Goal: Task Accomplishment & Management: Manage account settings

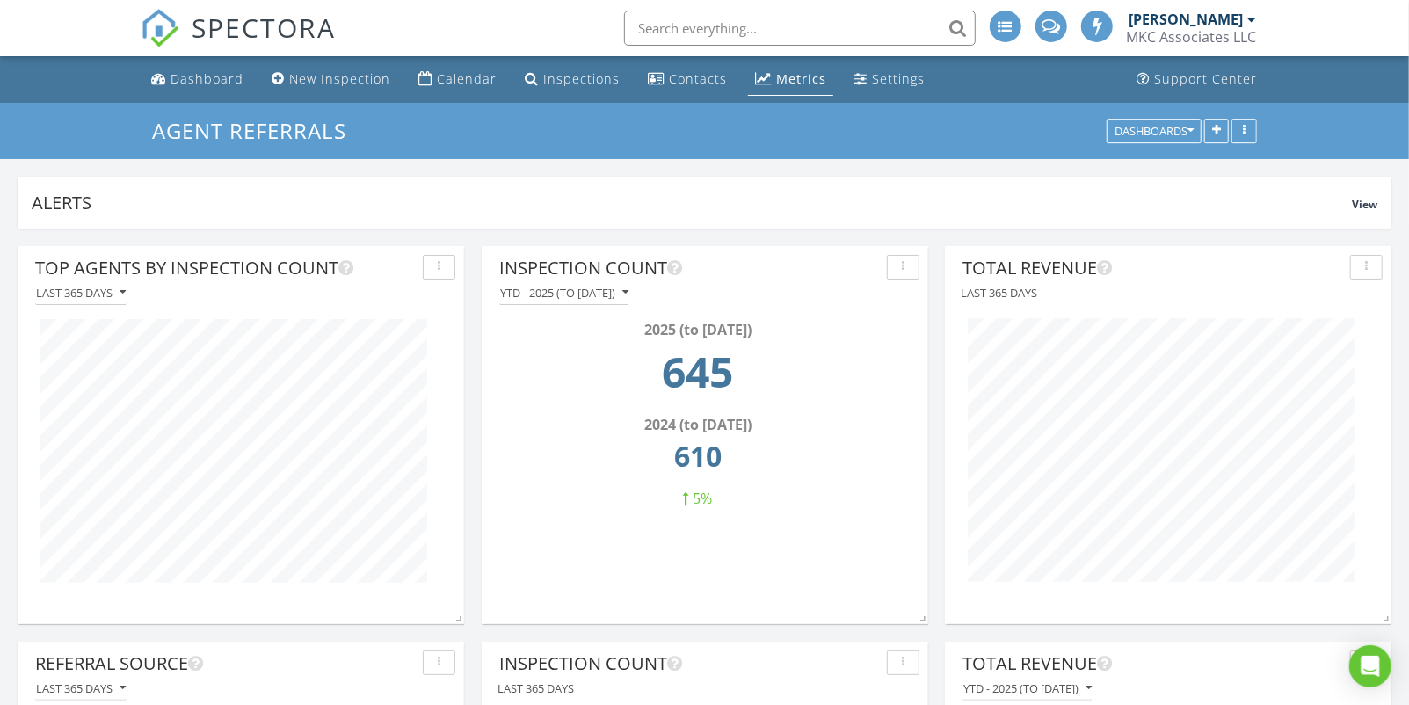
scroll to position [1, 0]
click at [1209, 21] on div "[PERSON_NAME]" at bounding box center [1186, 20] width 114 height 18
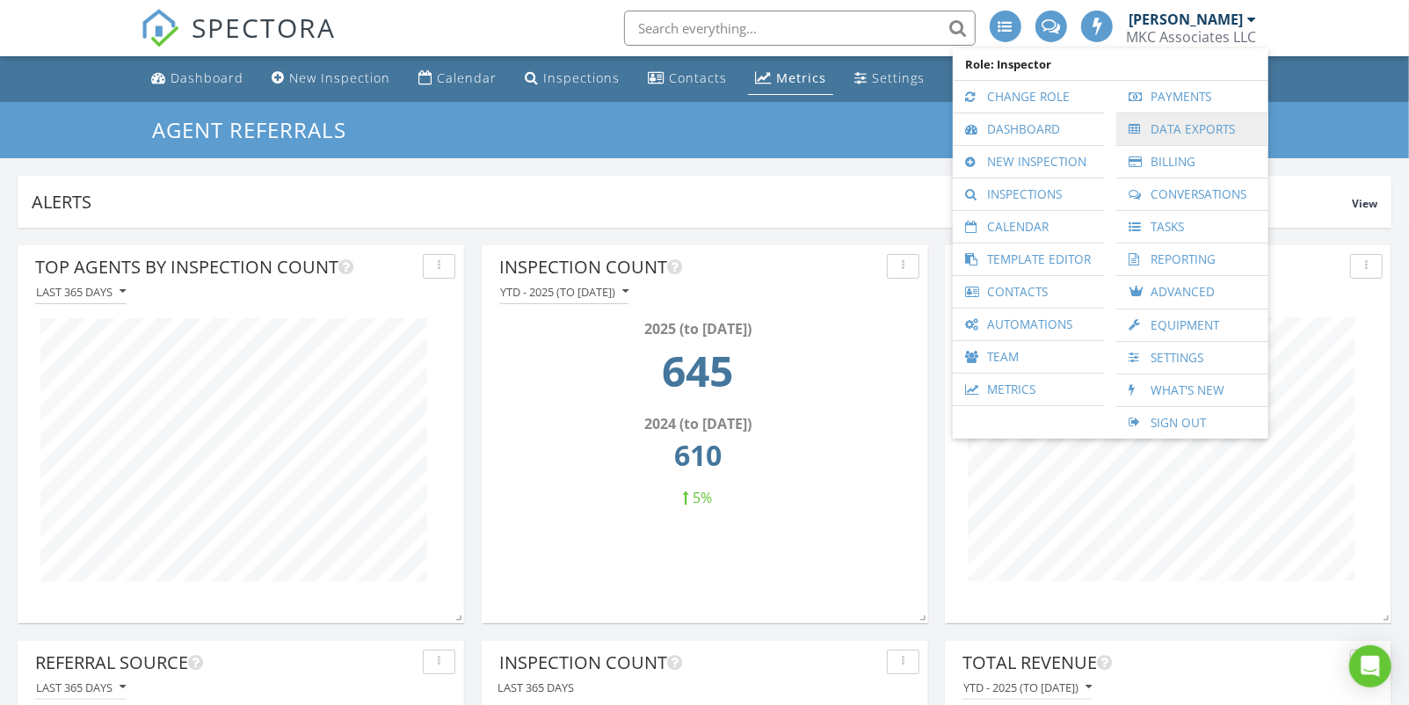
click at [1159, 127] on link "Data Exports" at bounding box center [1192, 129] width 134 height 32
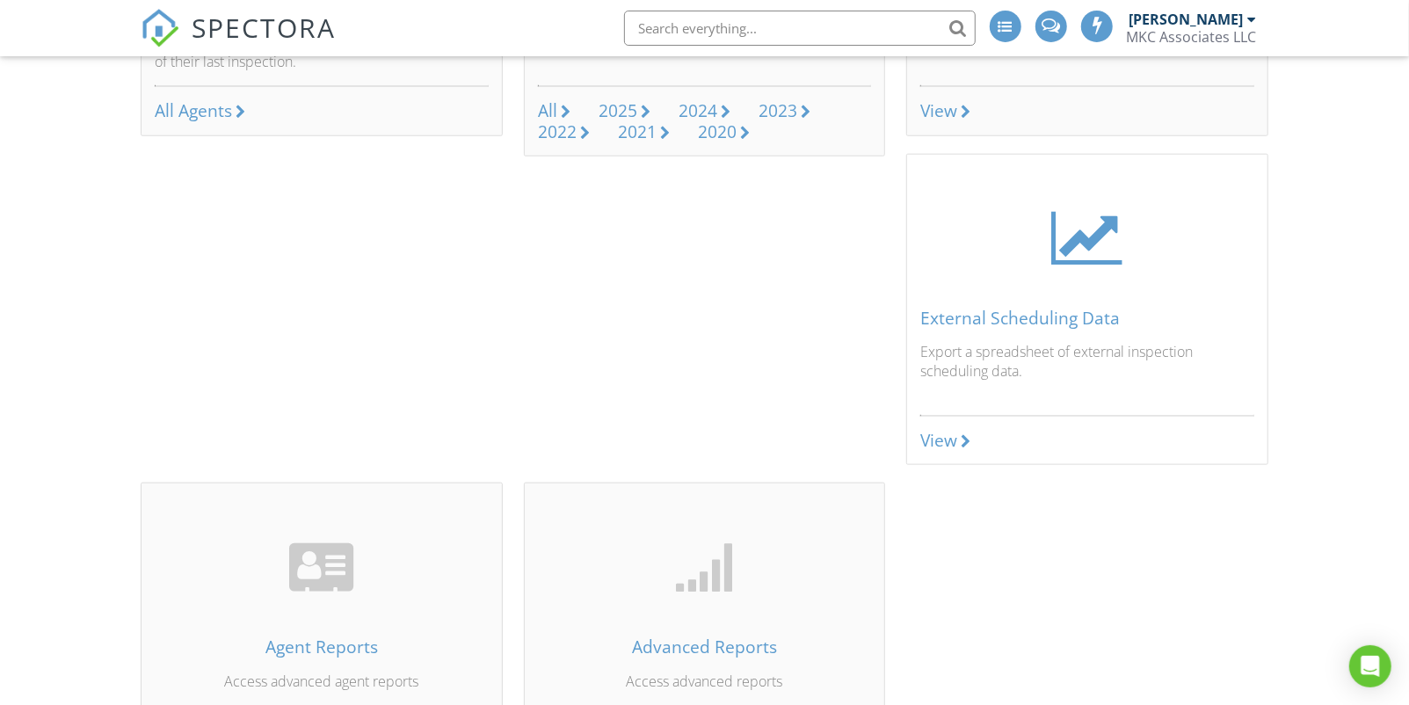
scroll to position [1043, 0]
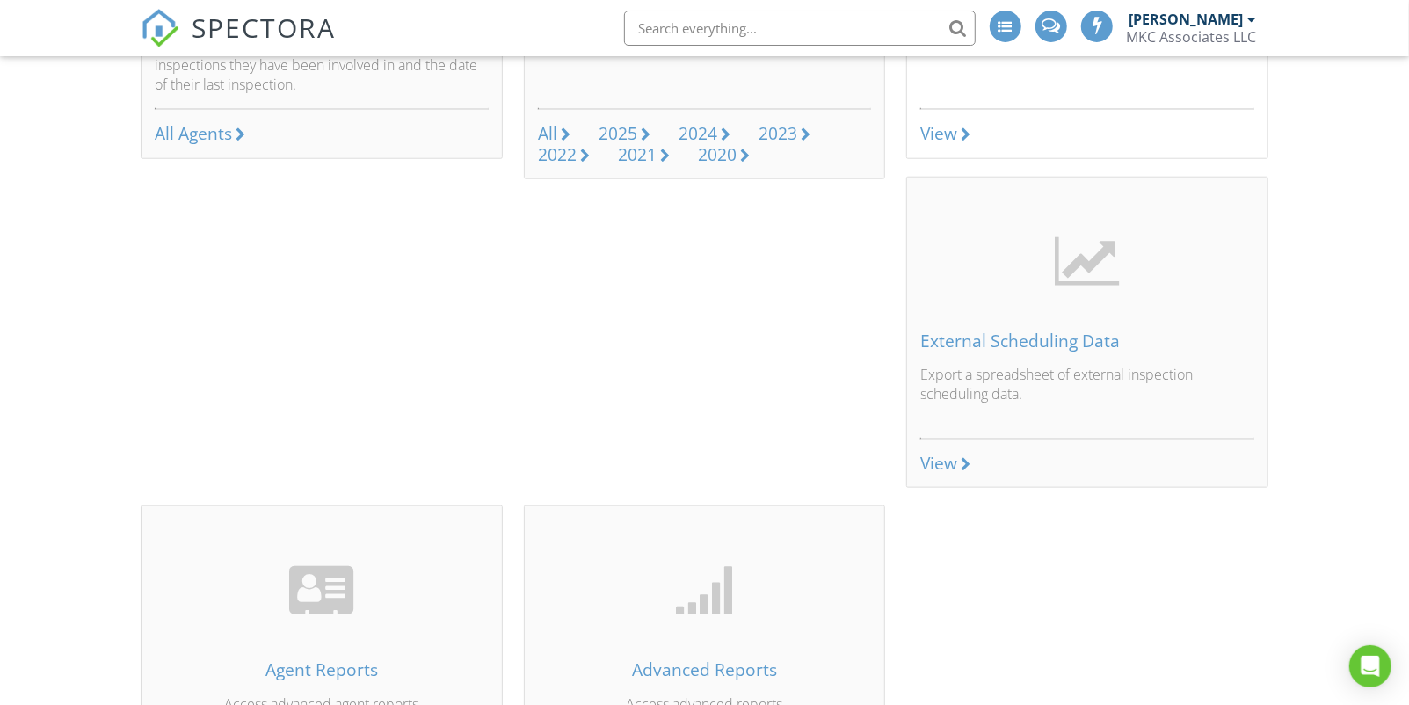
click at [965, 130] on div at bounding box center [966, 134] width 10 height 14
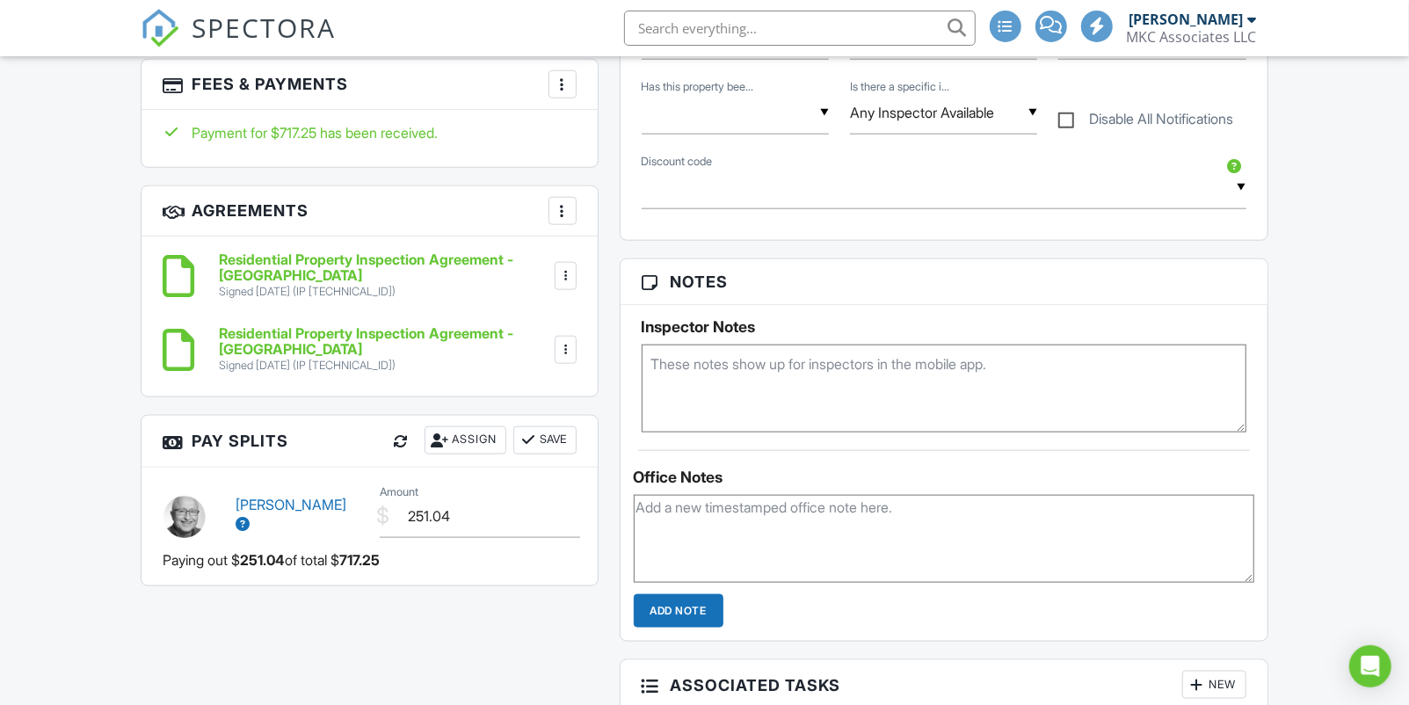
scroll to position [1129, 0]
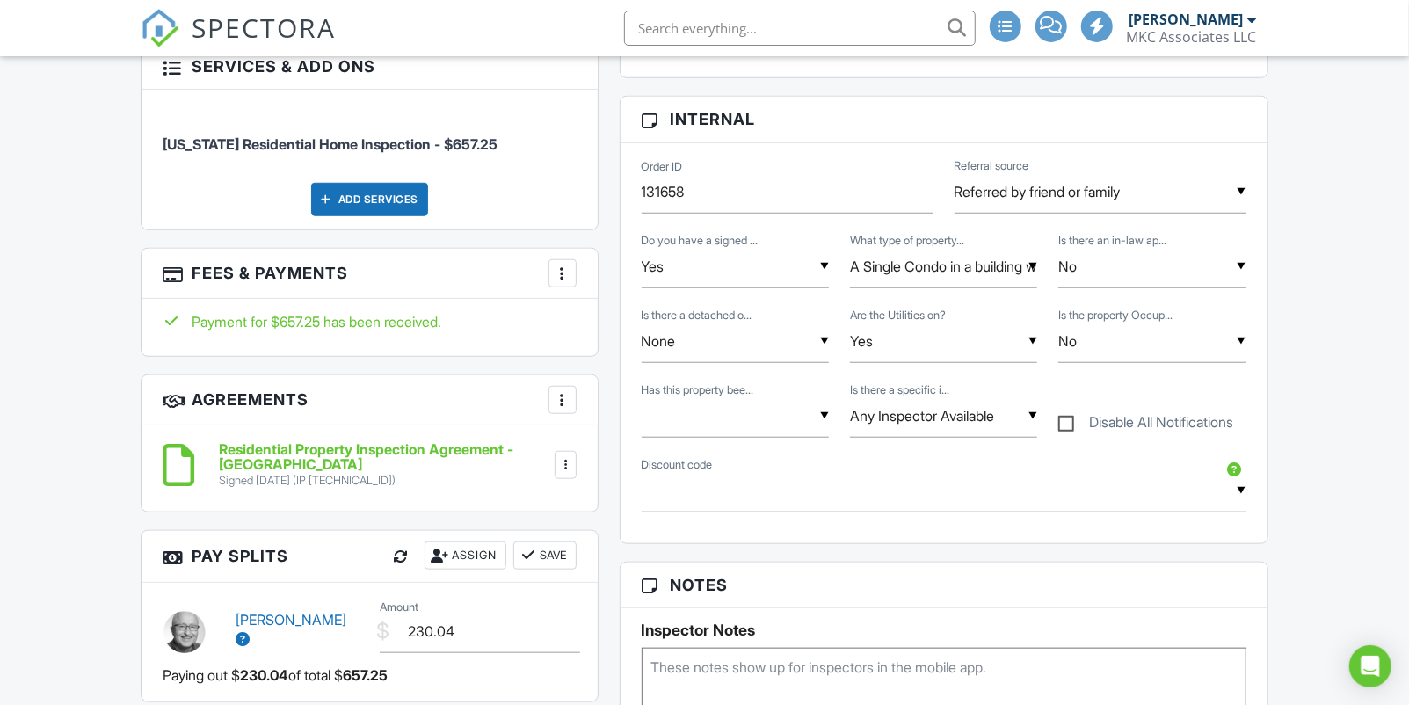
scroll to position [838, 0]
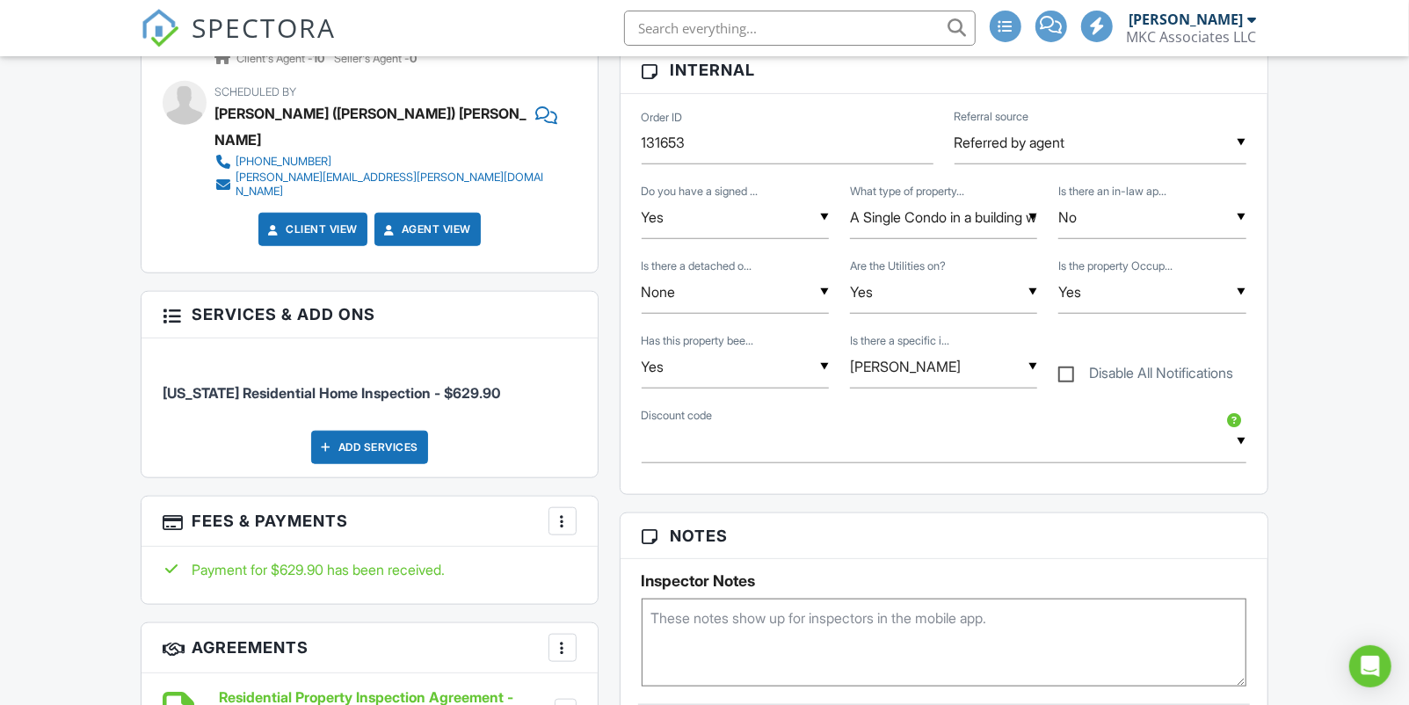
scroll to position [1034, 0]
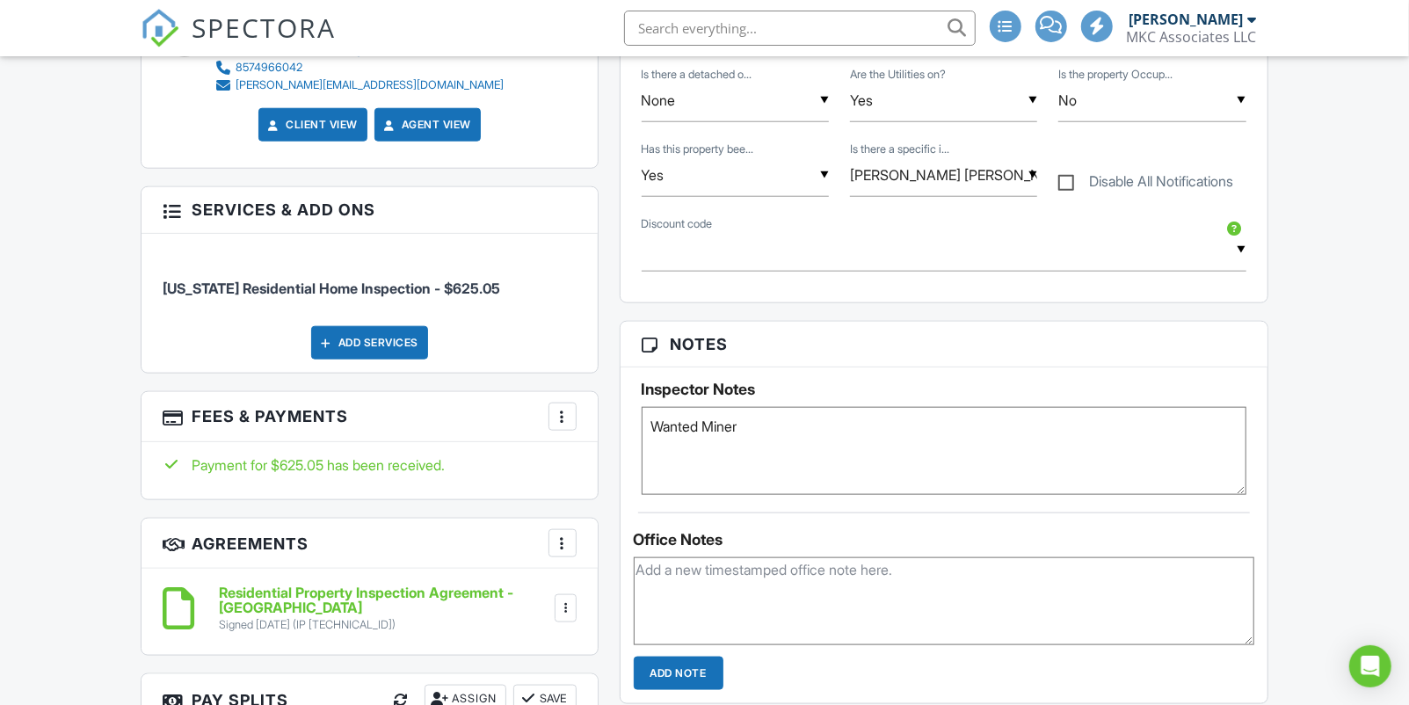
scroll to position [1303, 0]
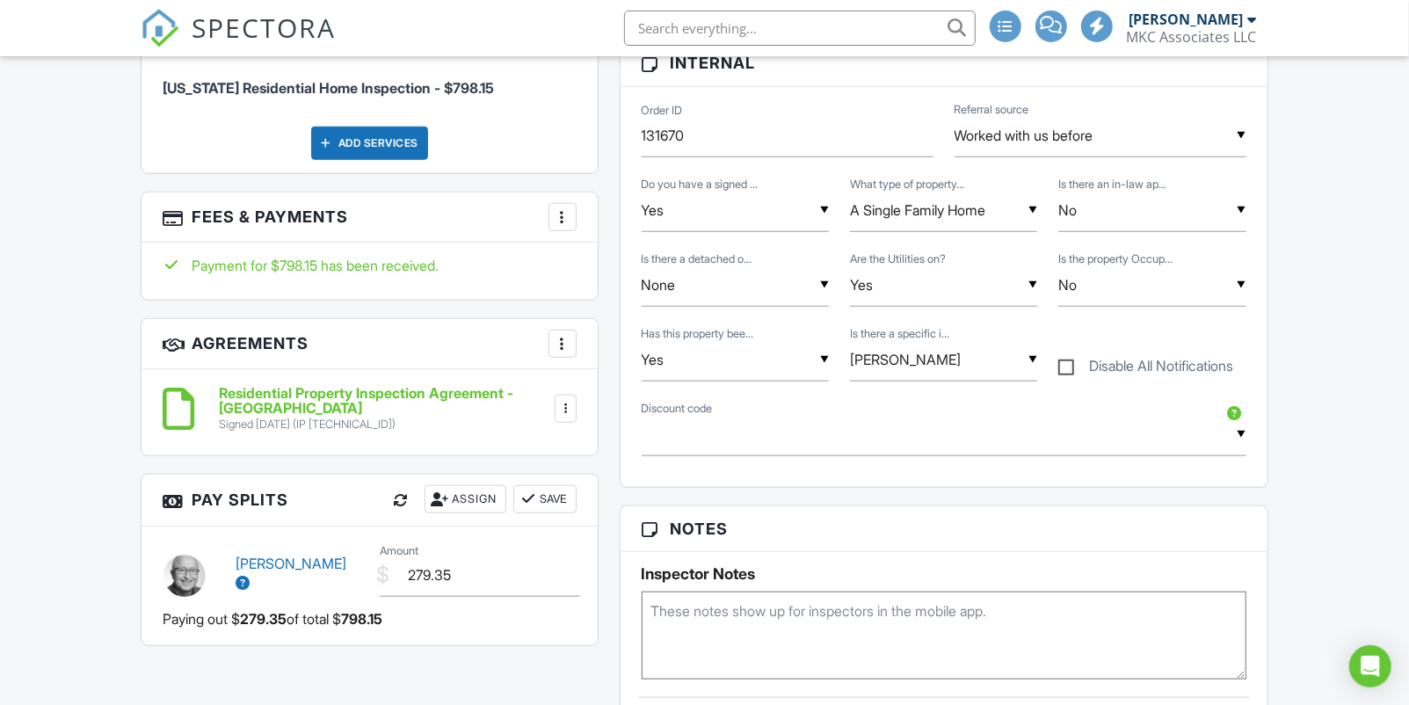
scroll to position [881, 0]
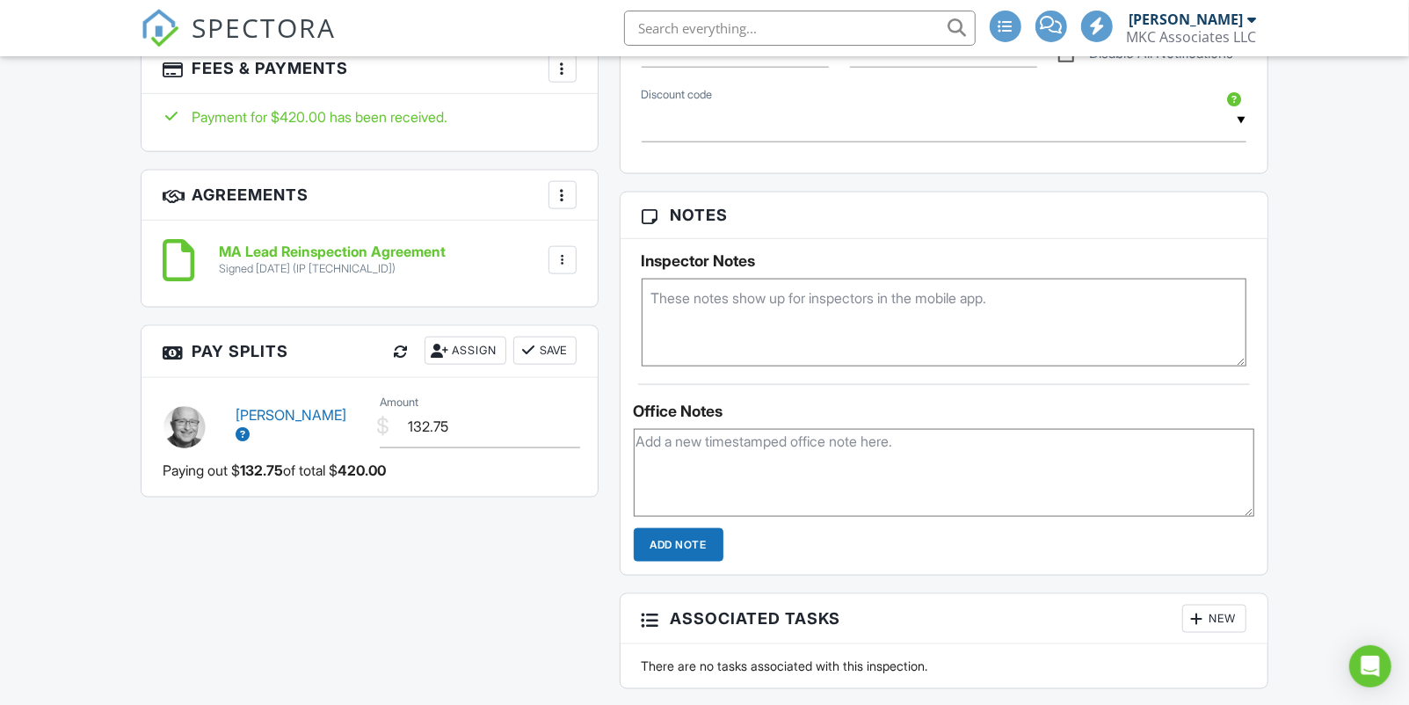
scroll to position [1325, 0]
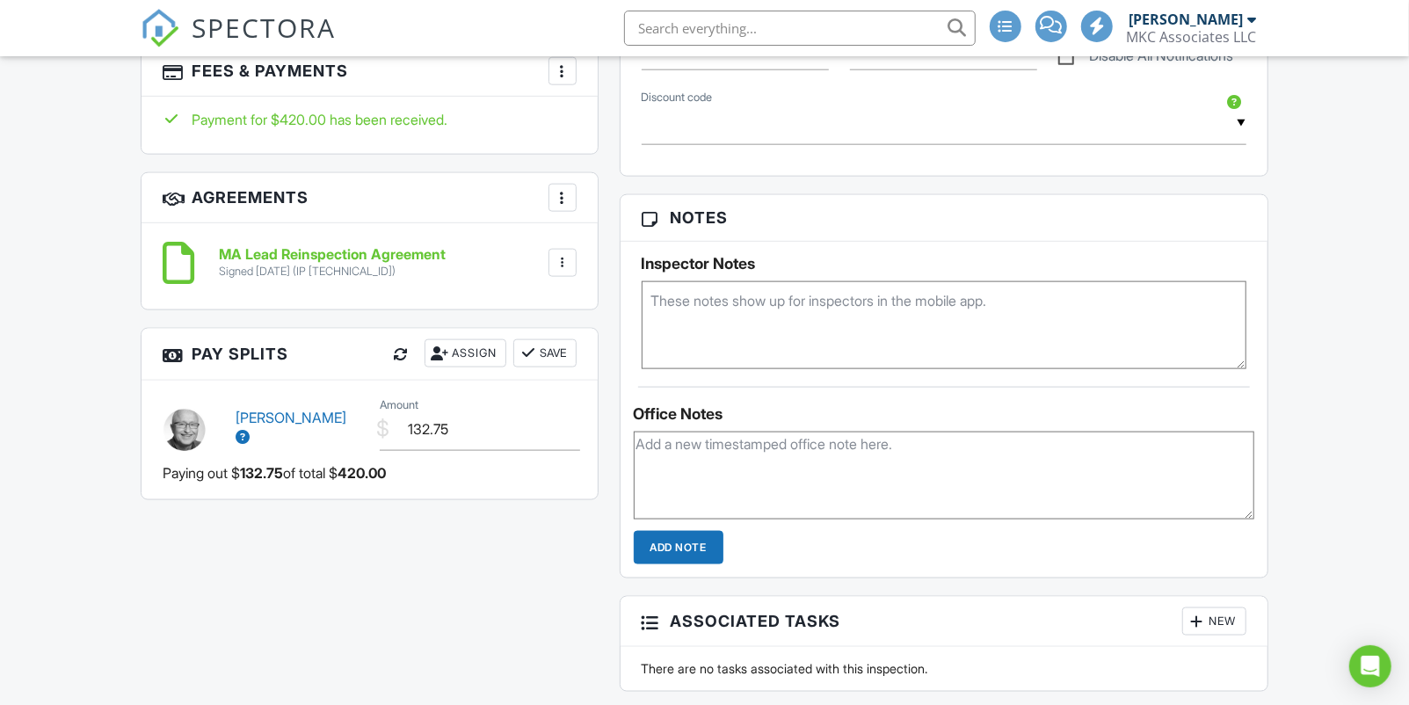
click at [336, 408] on div "[PERSON_NAME]" at bounding box center [297, 428] width 145 height 40
click at [335, 408] on div "[PERSON_NAME]" at bounding box center [297, 428] width 145 height 40
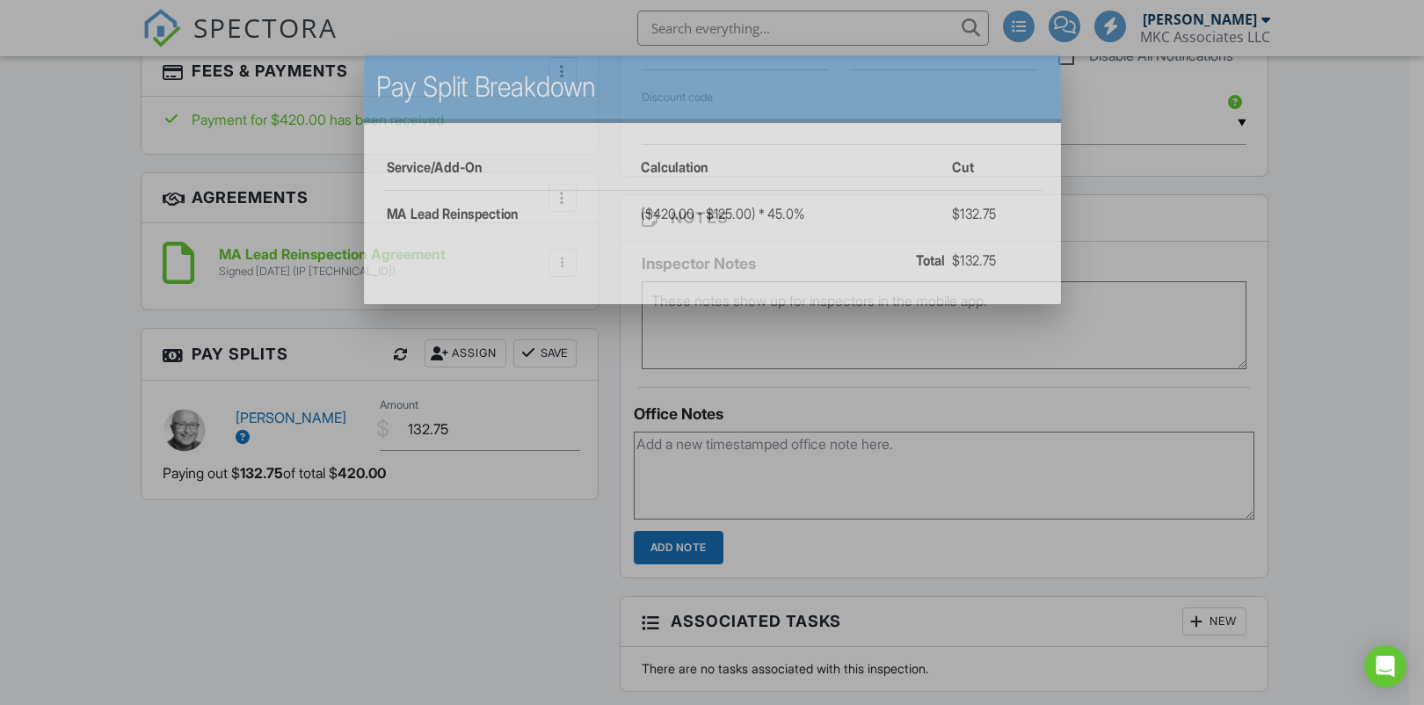
click at [329, 405] on div at bounding box center [712, 353] width 1424 height 882
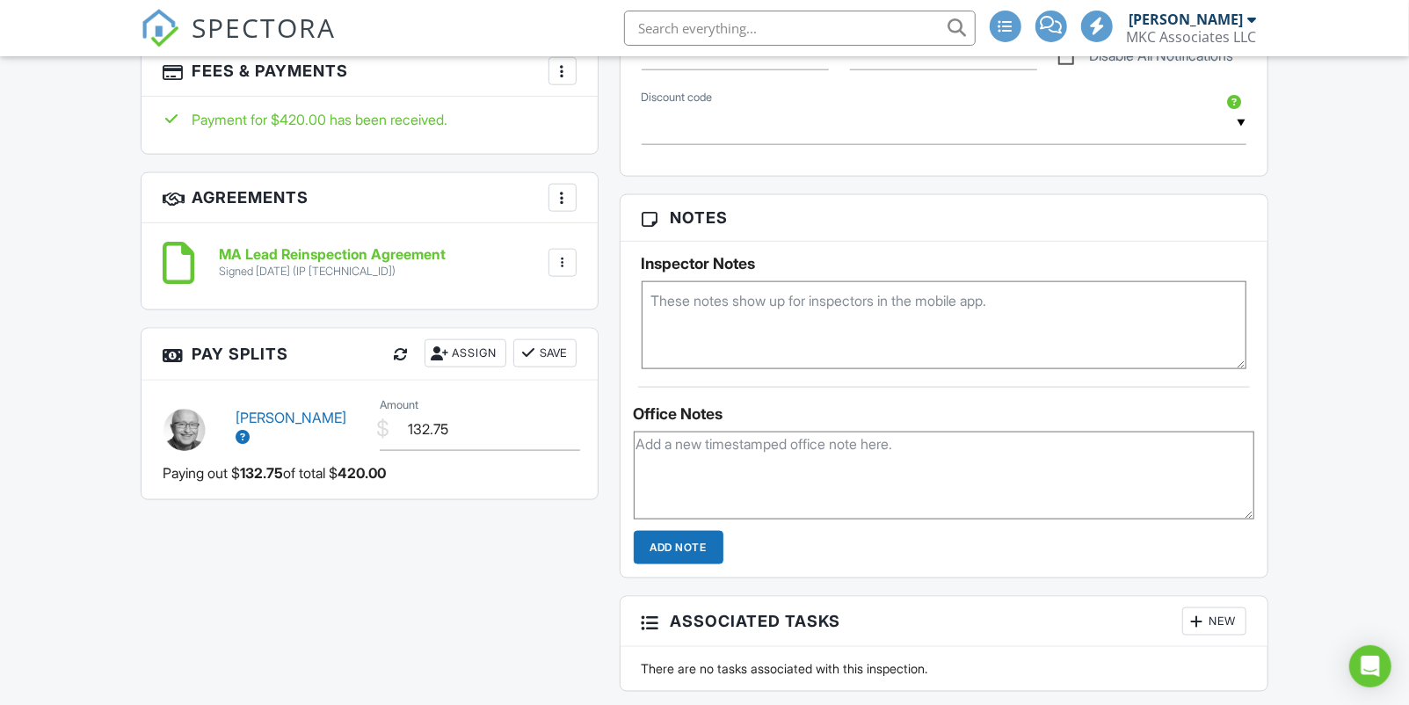
click at [250, 430] on icon at bounding box center [243, 437] width 14 height 14
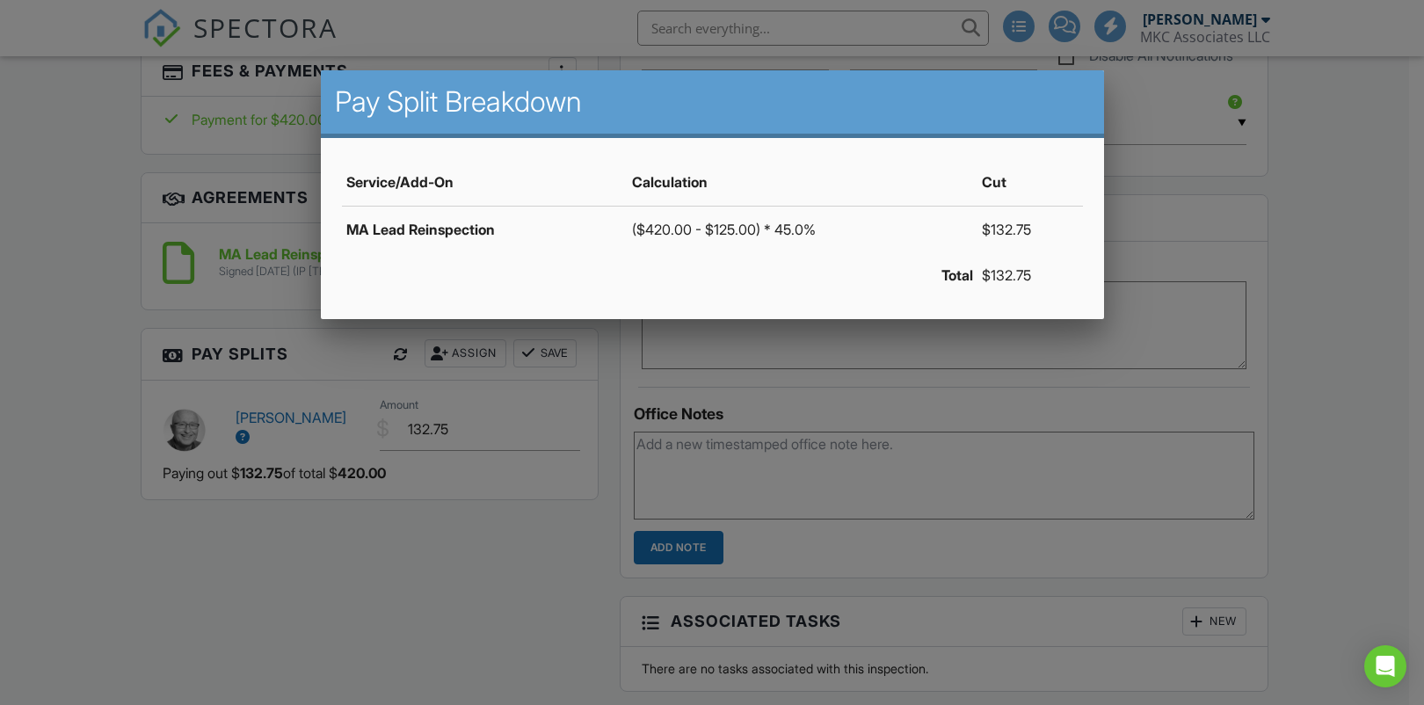
click at [367, 588] on div at bounding box center [712, 353] width 1424 height 882
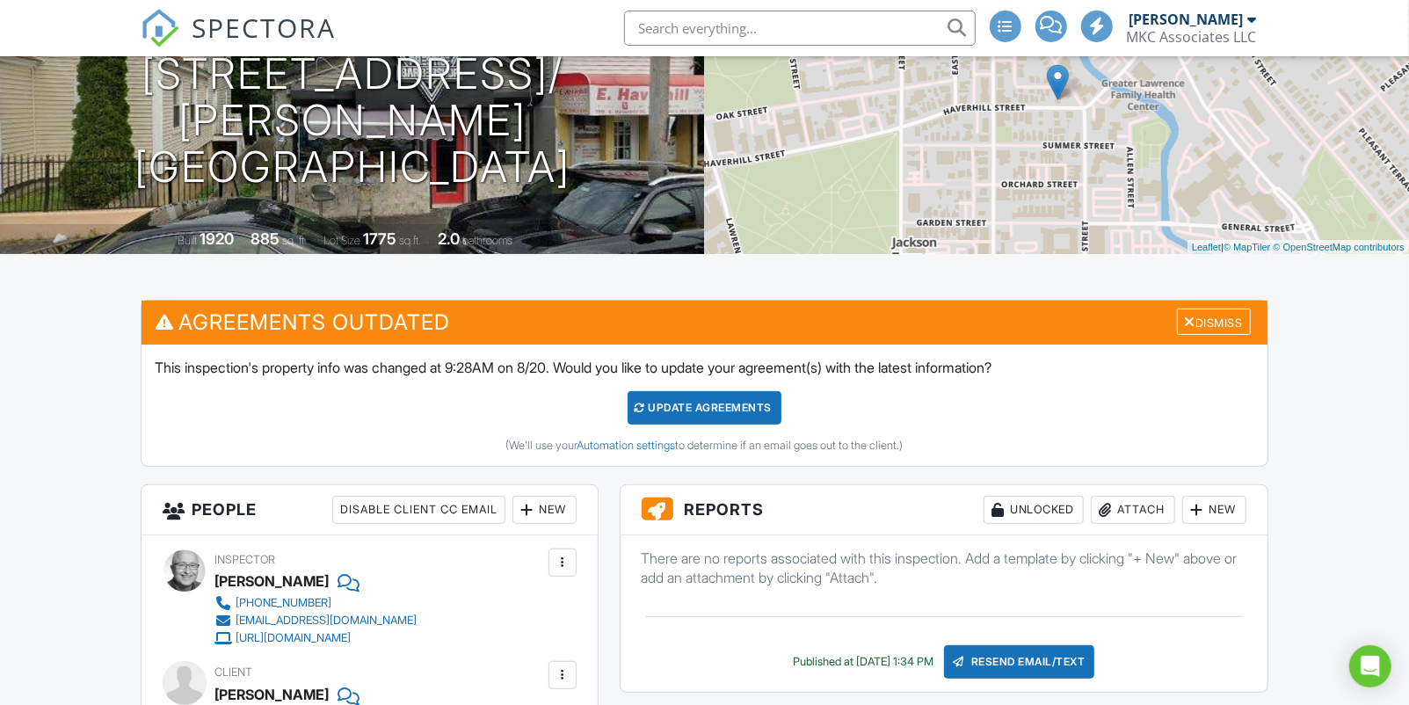
scroll to position [0, 0]
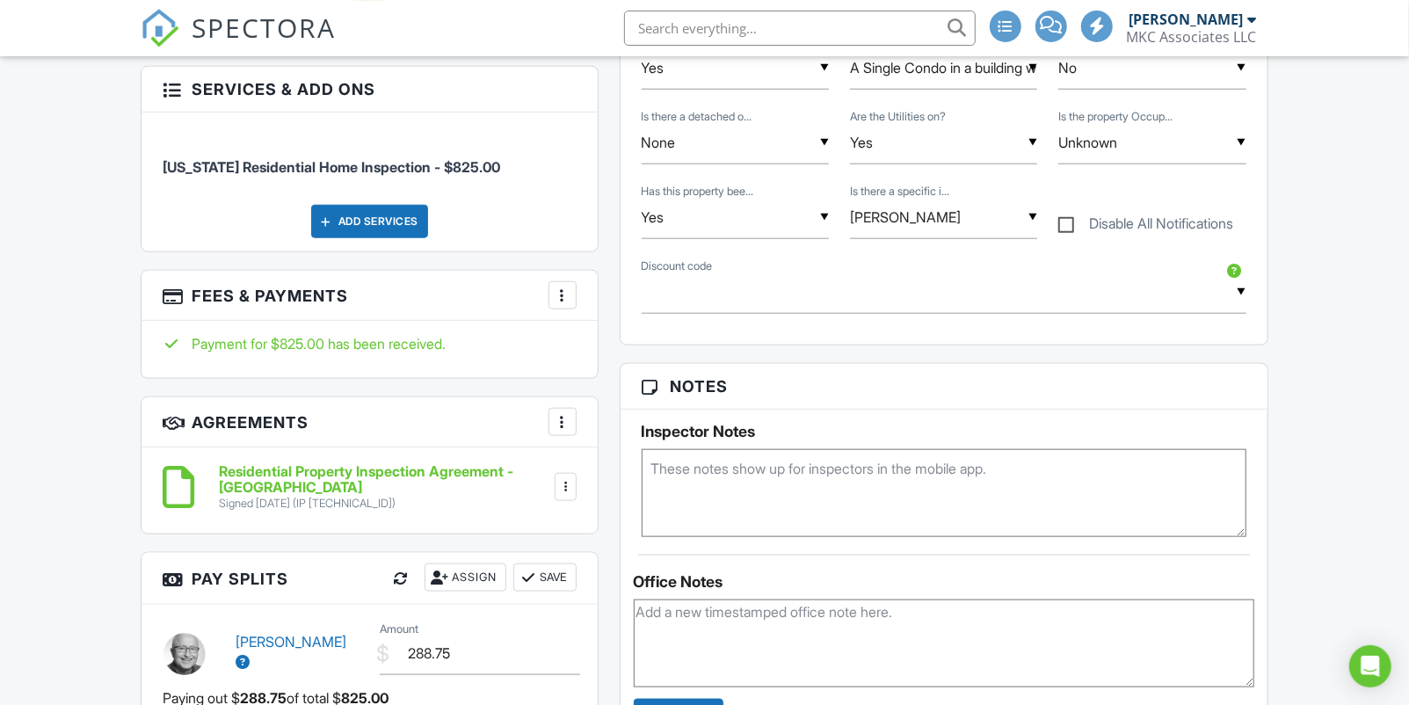
scroll to position [1048, 0]
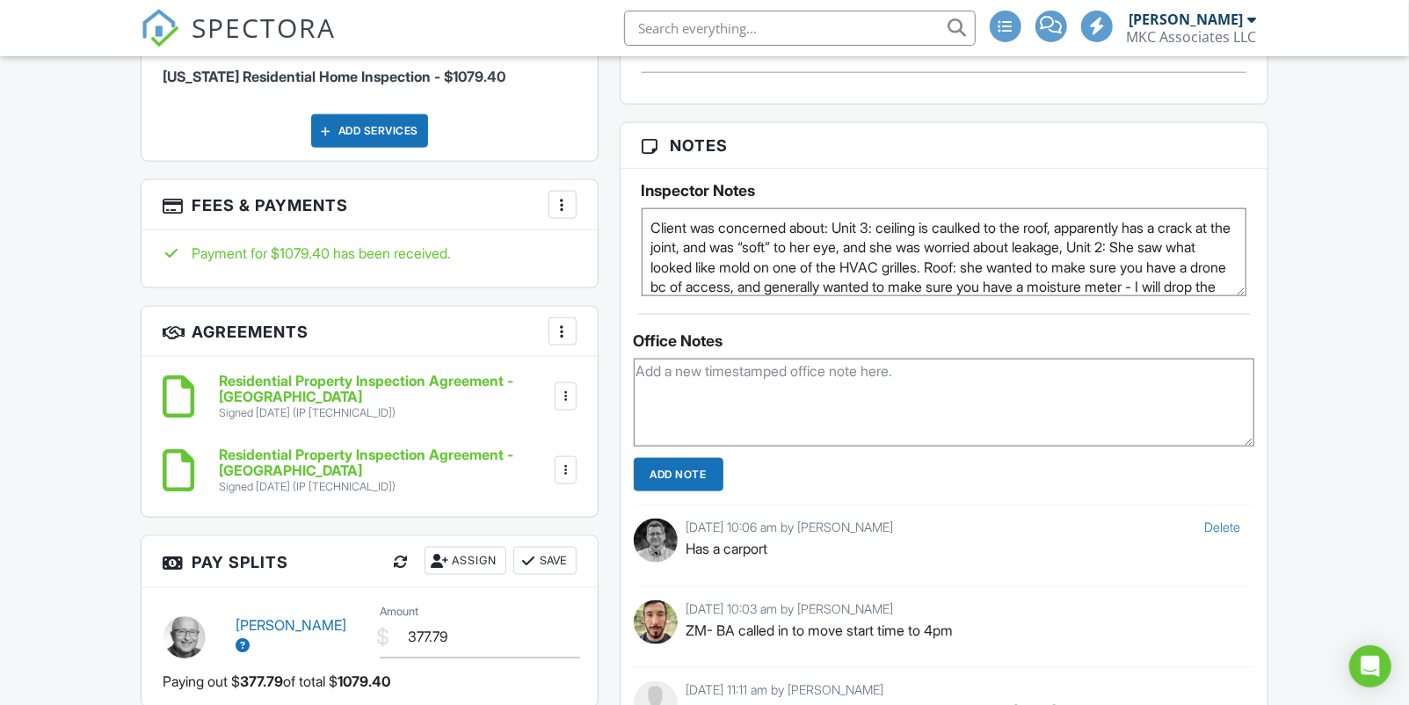
scroll to position [1378, 0]
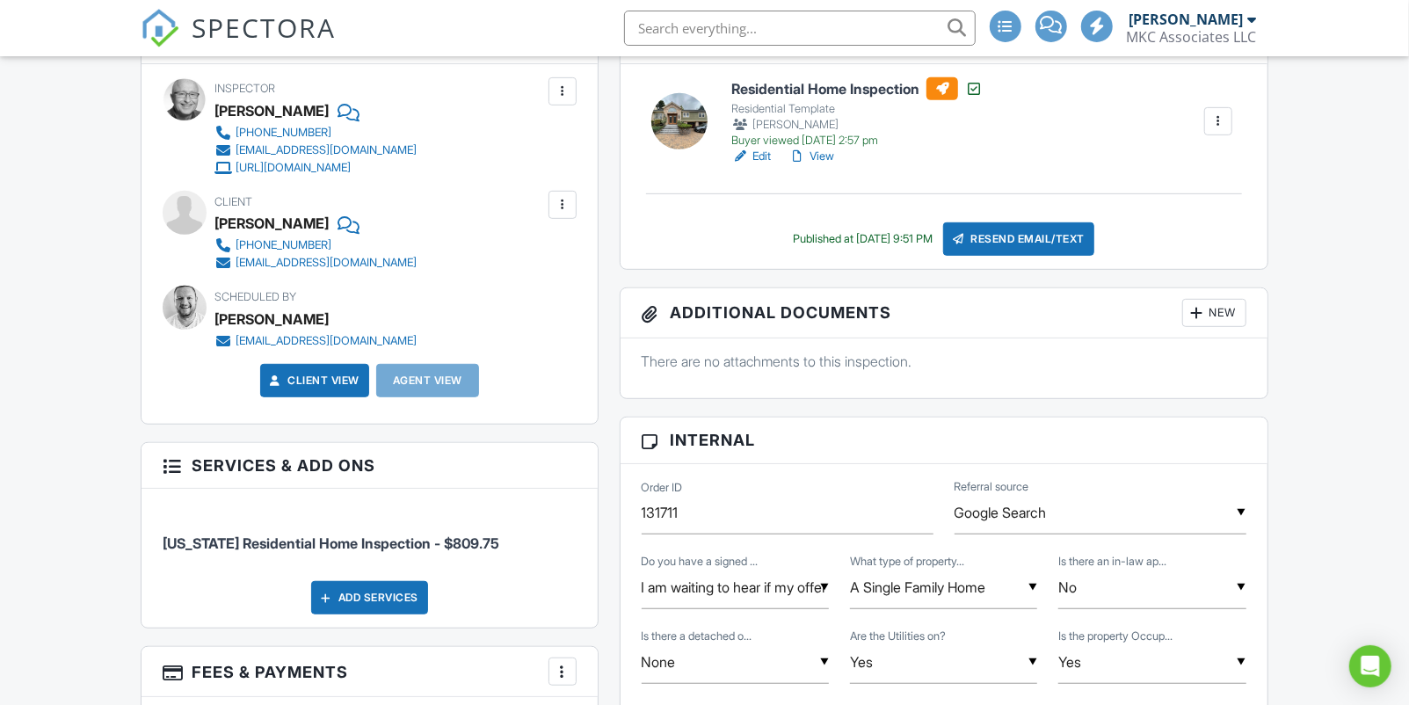
scroll to position [325, 0]
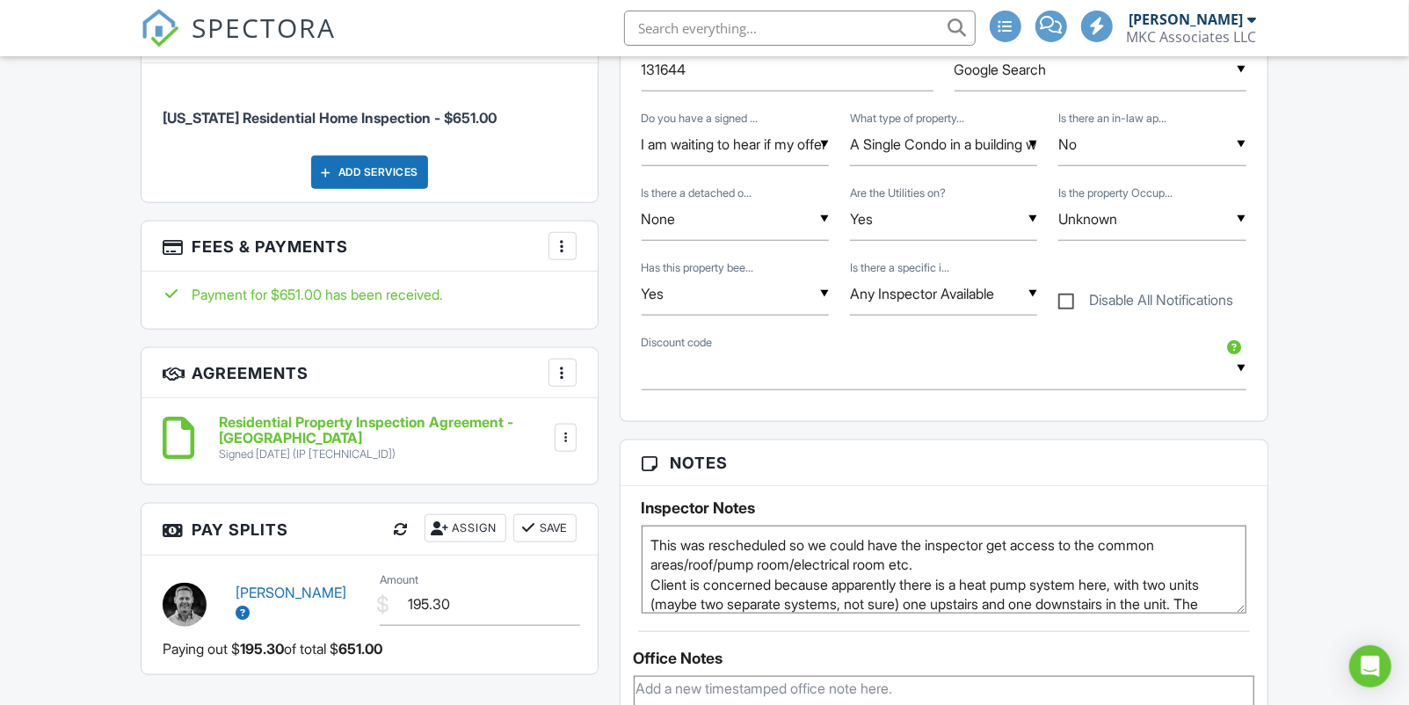
scroll to position [946, 0]
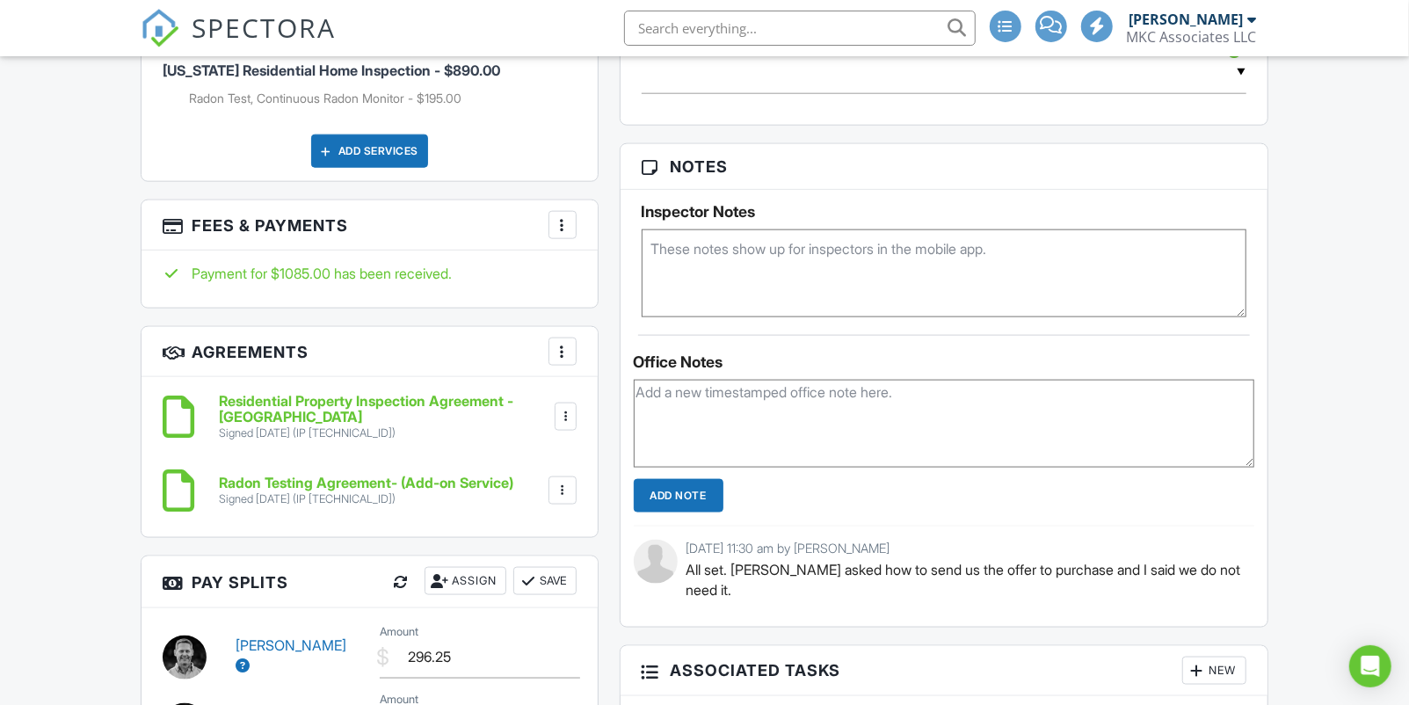
scroll to position [1272, 0]
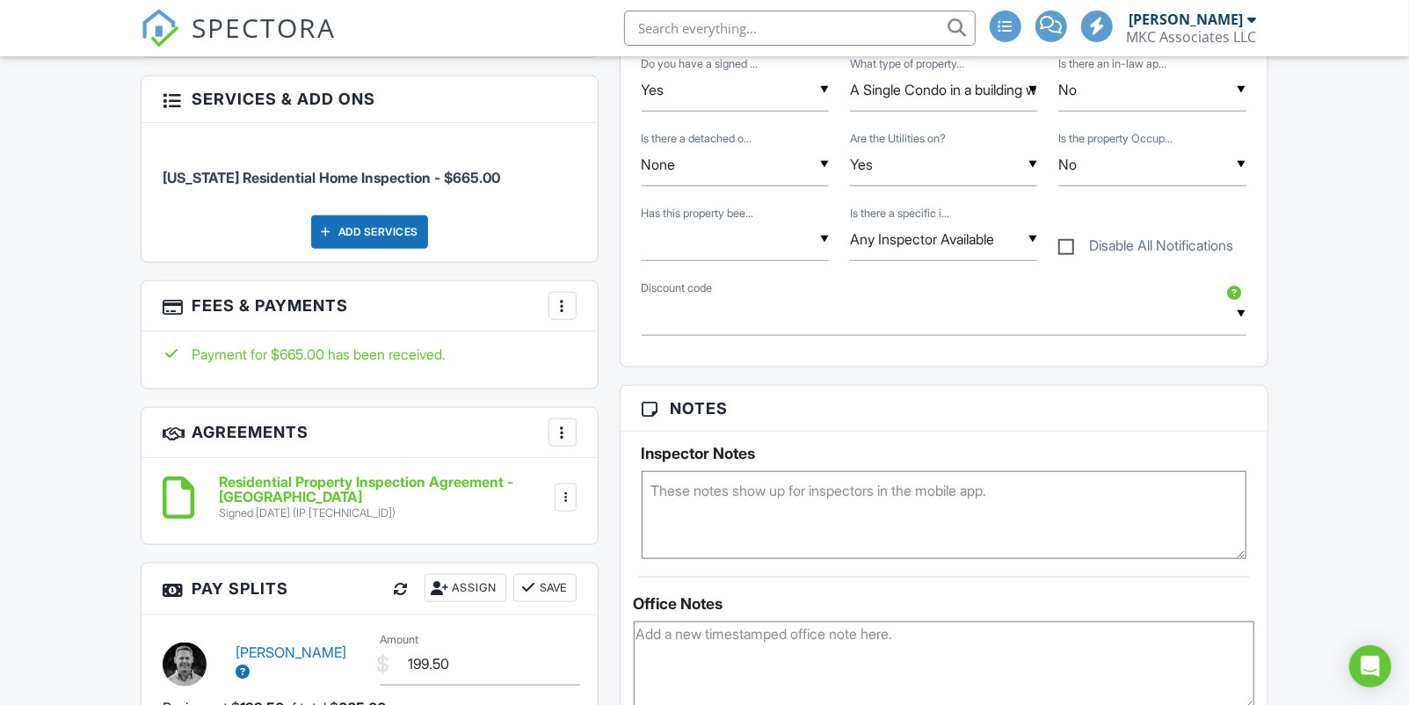
scroll to position [1009, 0]
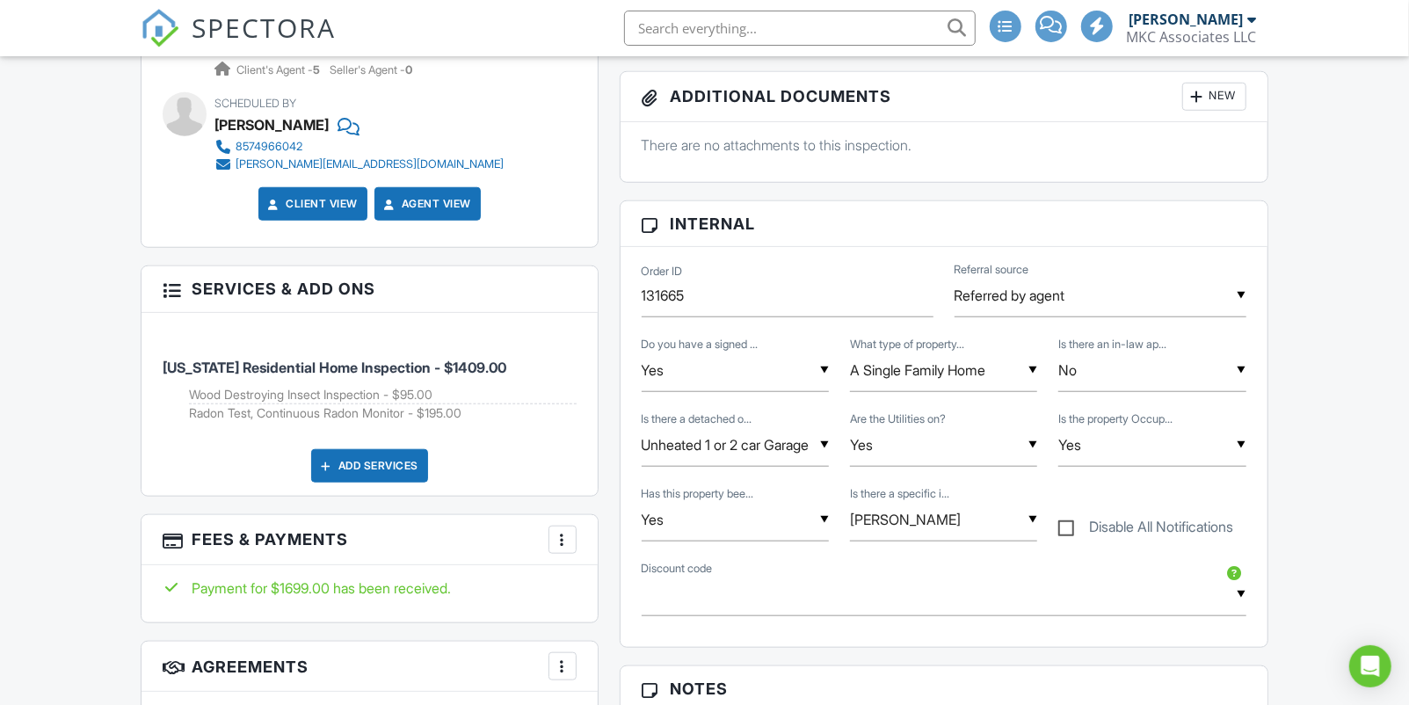
scroll to position [766, 0]
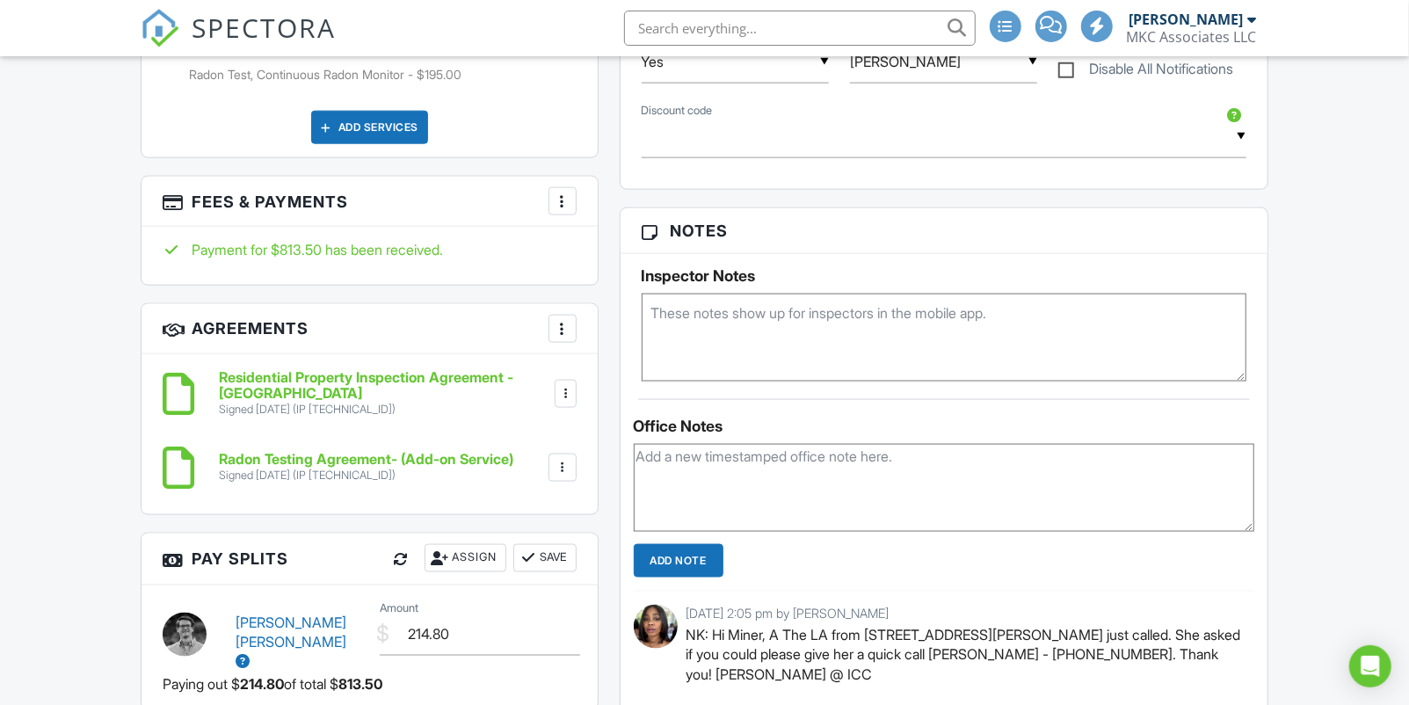
scroll to position [1375, 0]
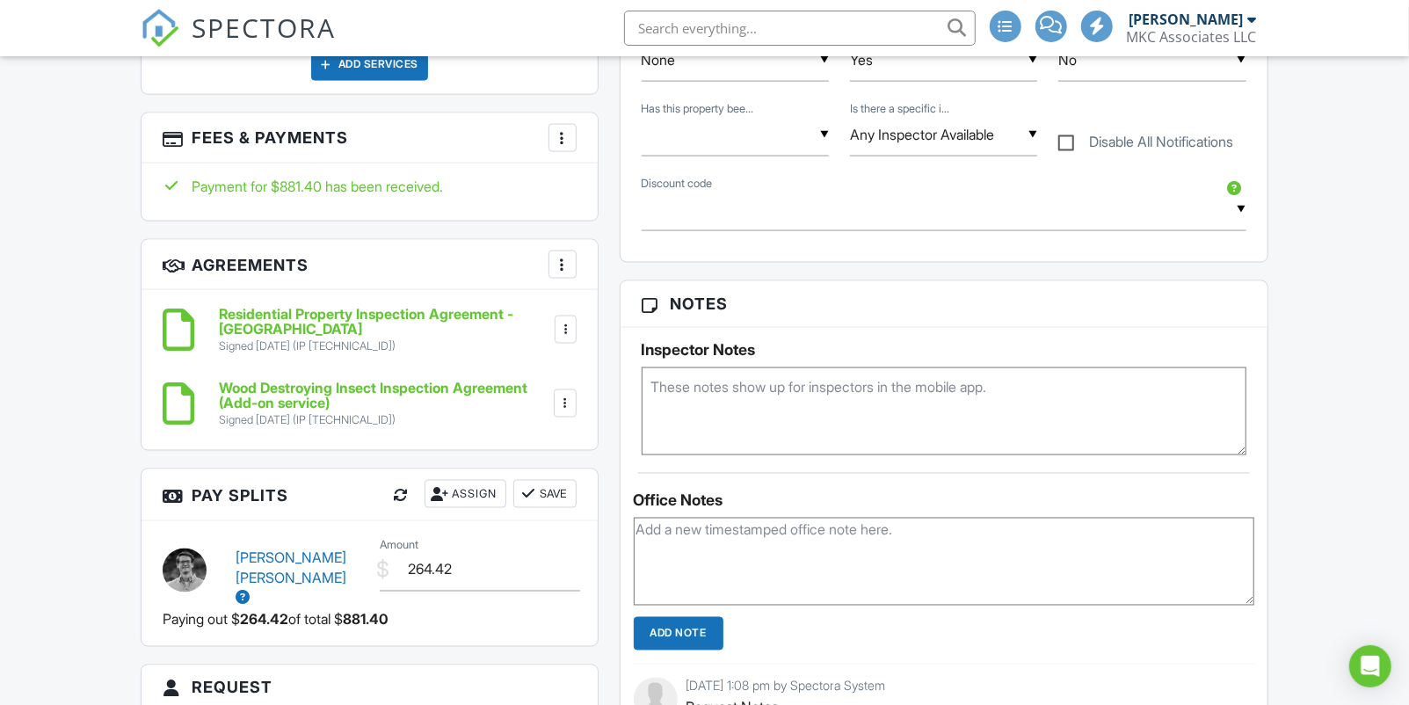
scroll to position [1612, 0]
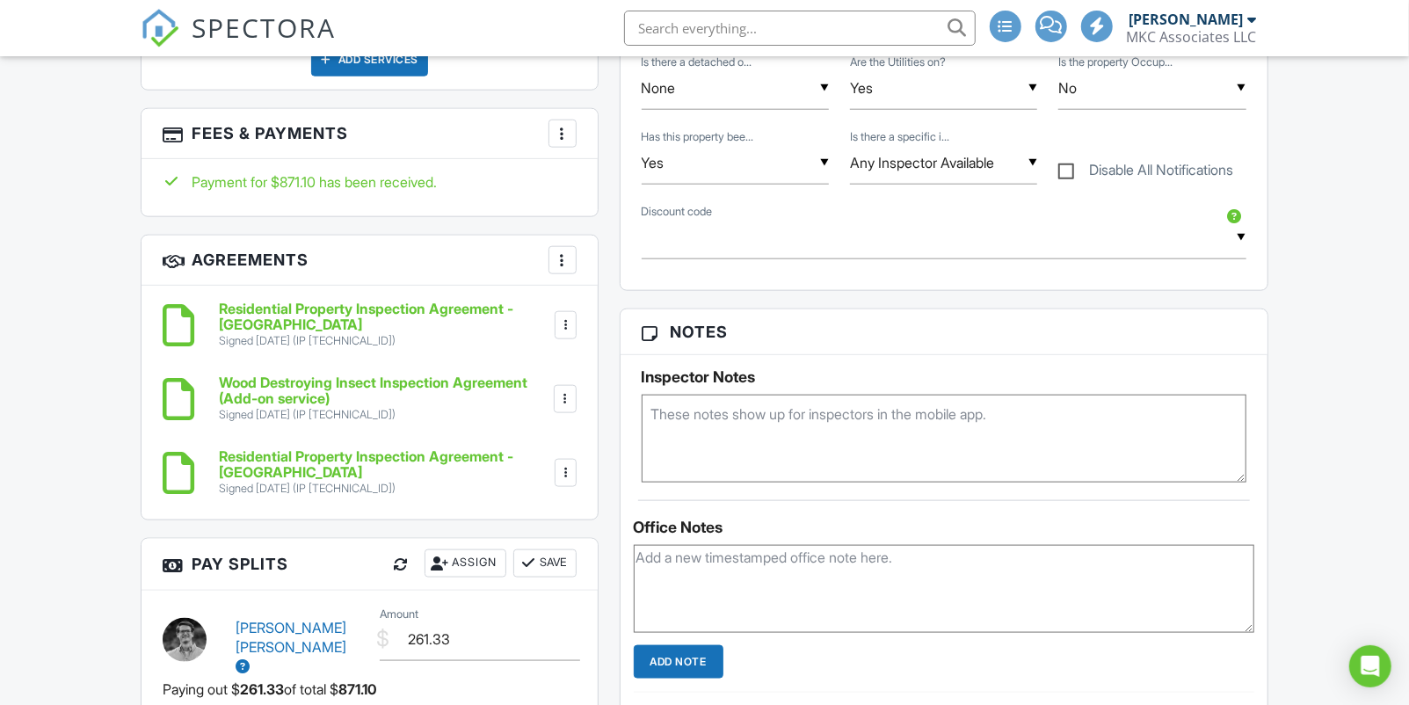
scroll to position [1185, 0]
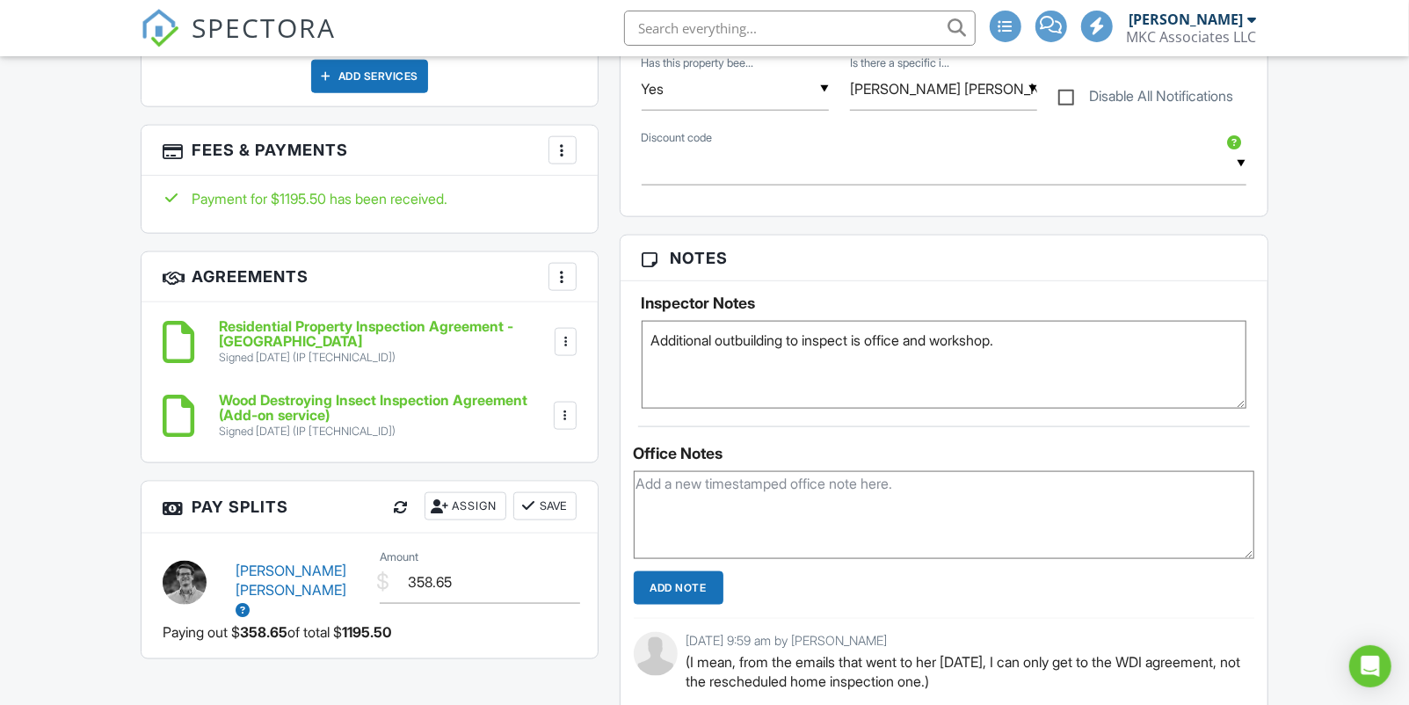
scroll to position [1290, 0]
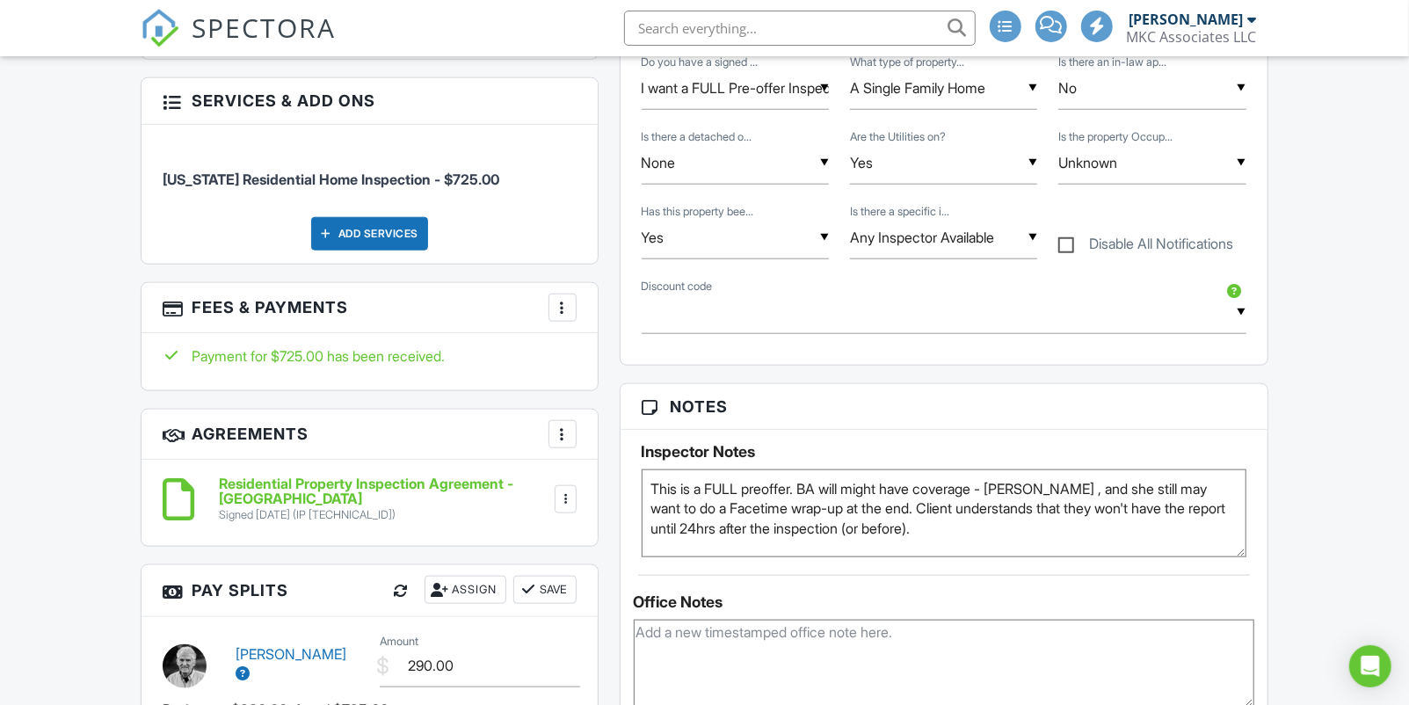
scroll to position [1002, 0]
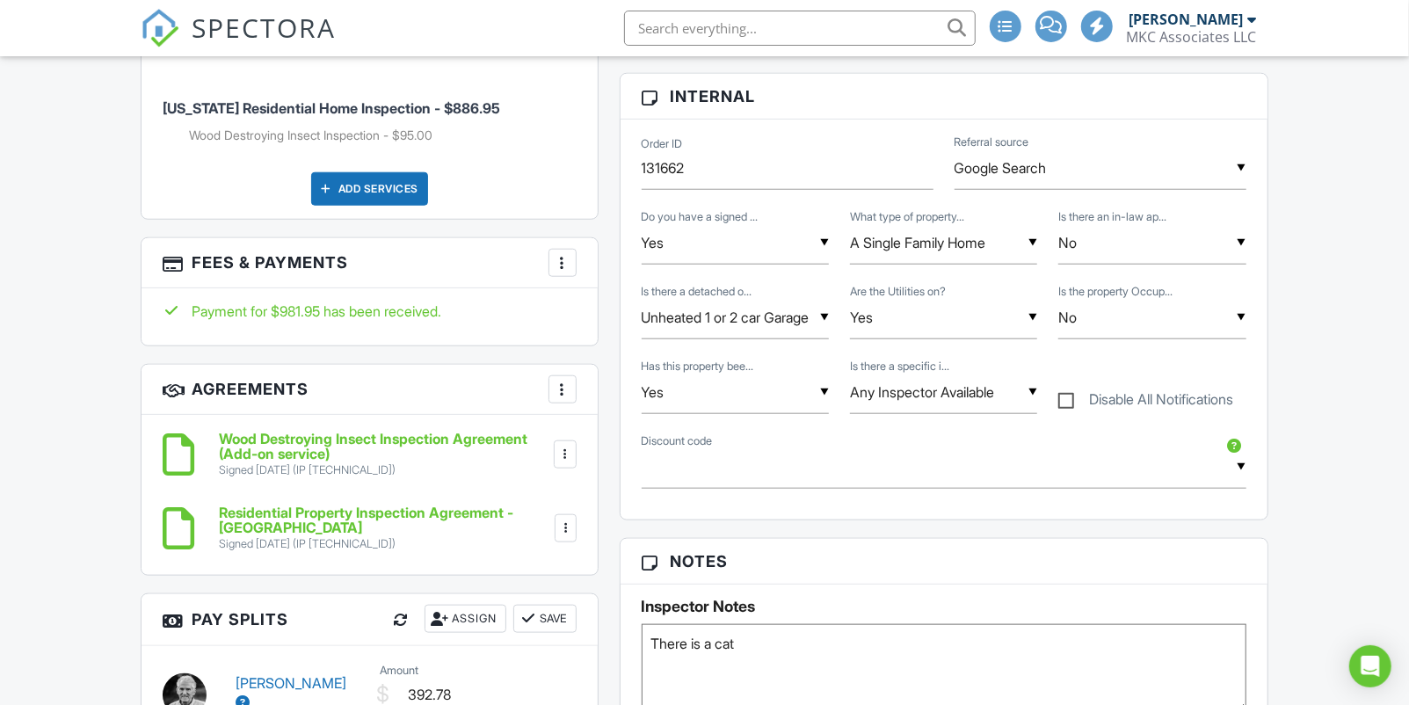
scroll to position [959, 0]
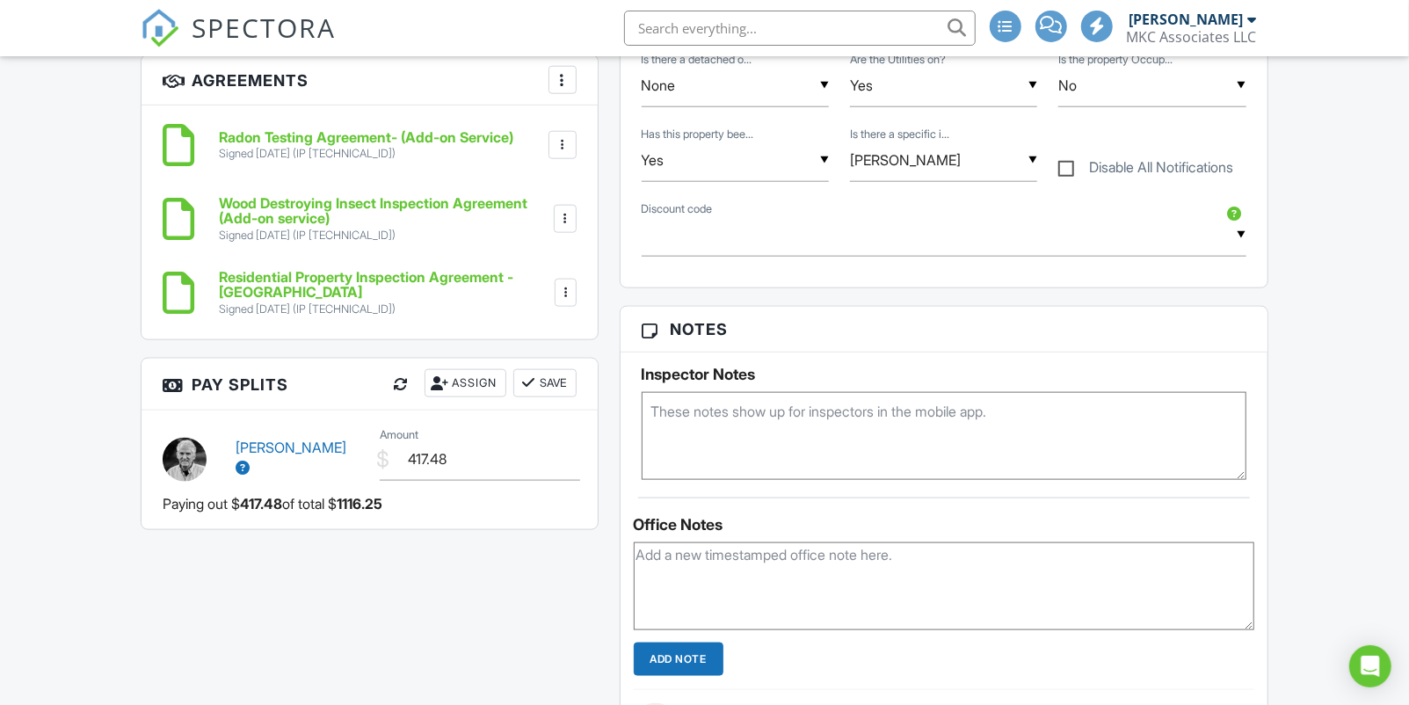
scroll to position [1316, 0]
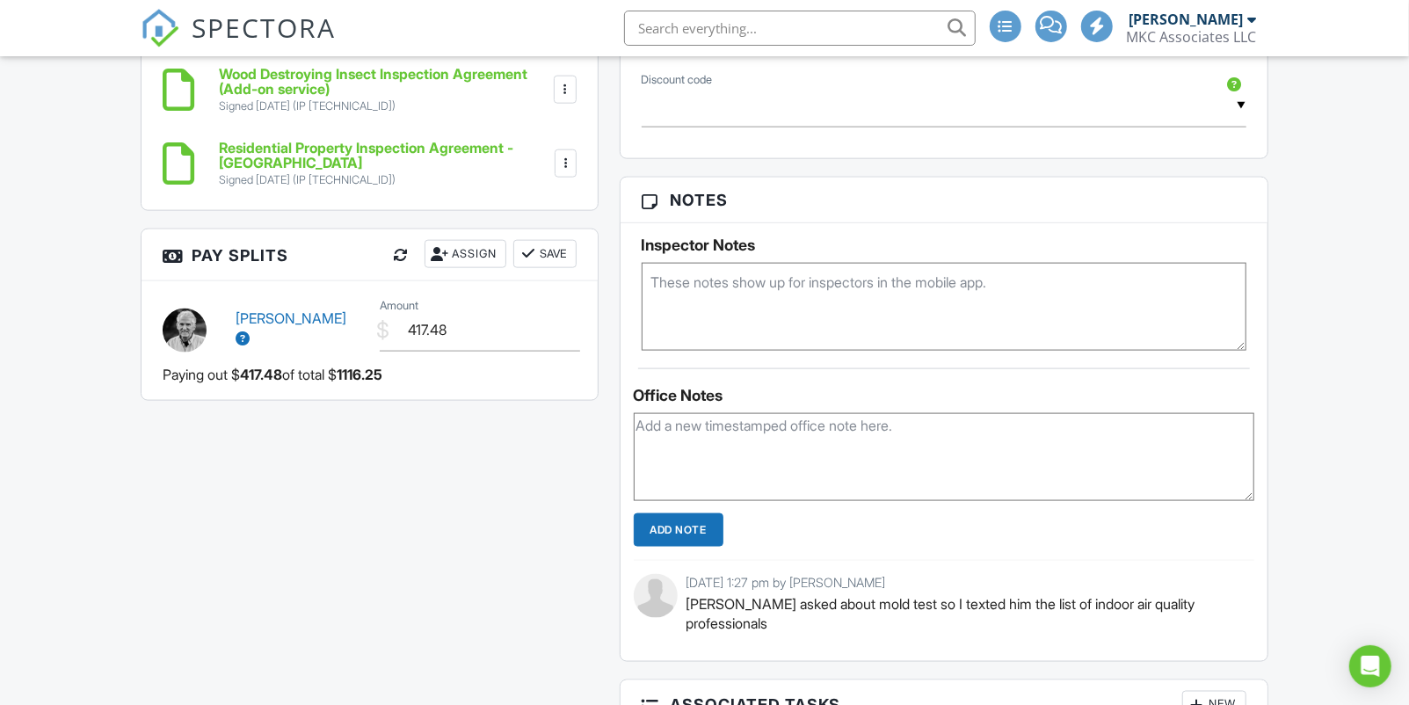
click at [250, 331] on icon at bounding box center [243, 338] width 14 height 14
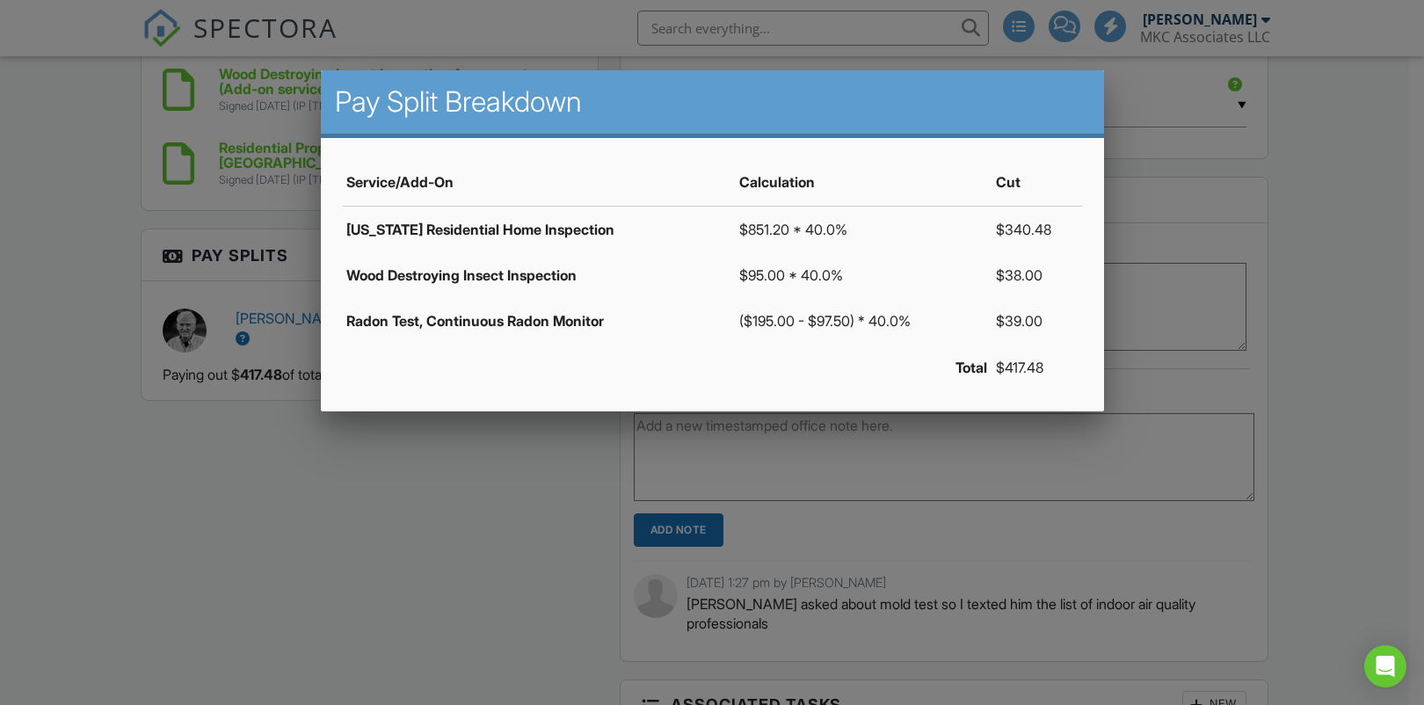
click at [529, 457] on div at bounding box center [712, 353] width 1424 height 882
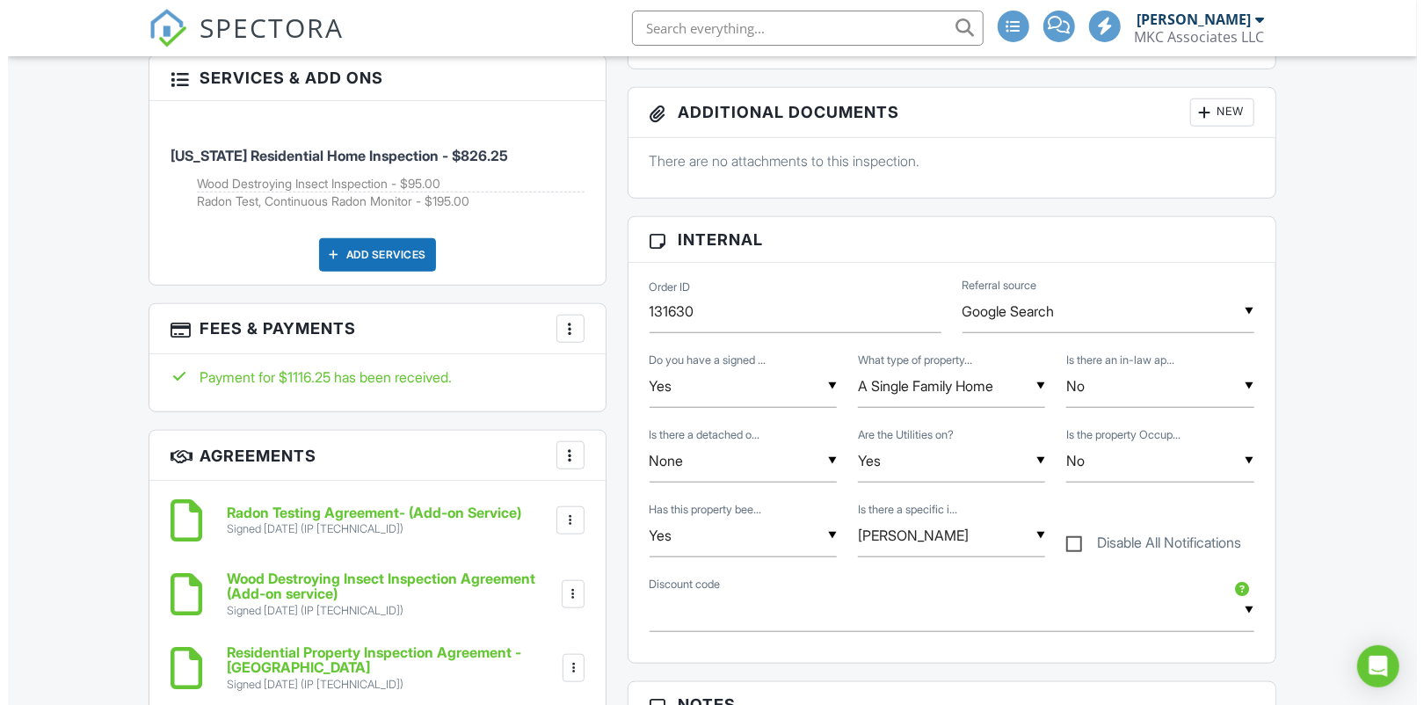
scroll to position [809, 0]
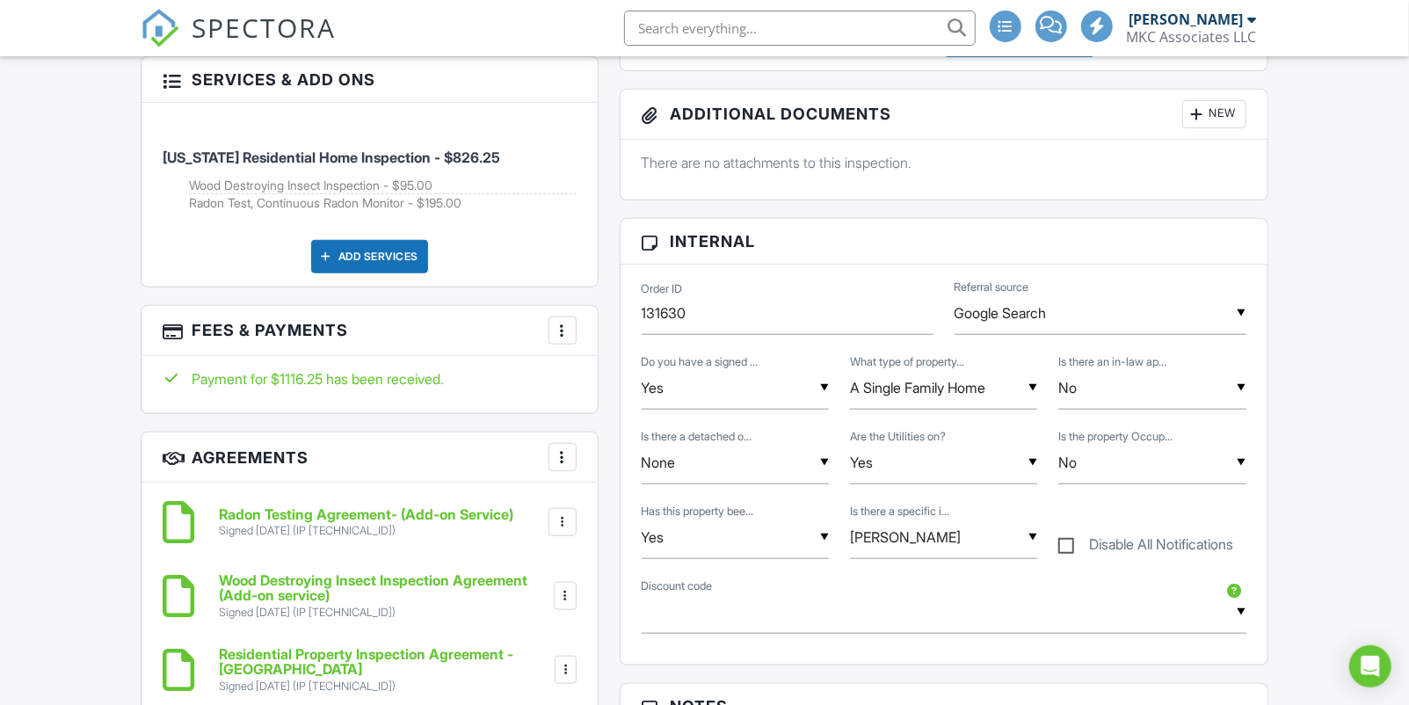
click at [563, 335] on div at bounding box center [563, 331] width 18 height 18
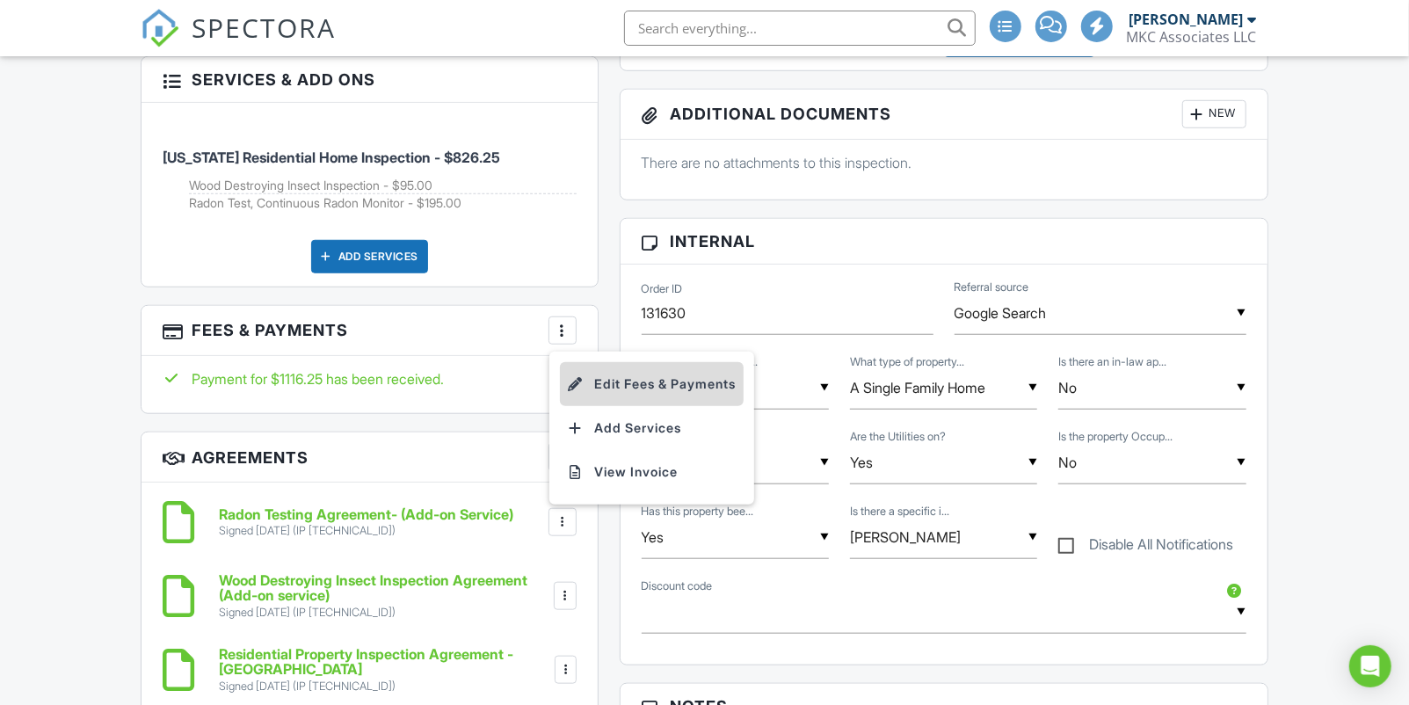
click at [601, 381] on li "Edit Fees & Payments" at bounding box center [652, 384] width 184 height 44
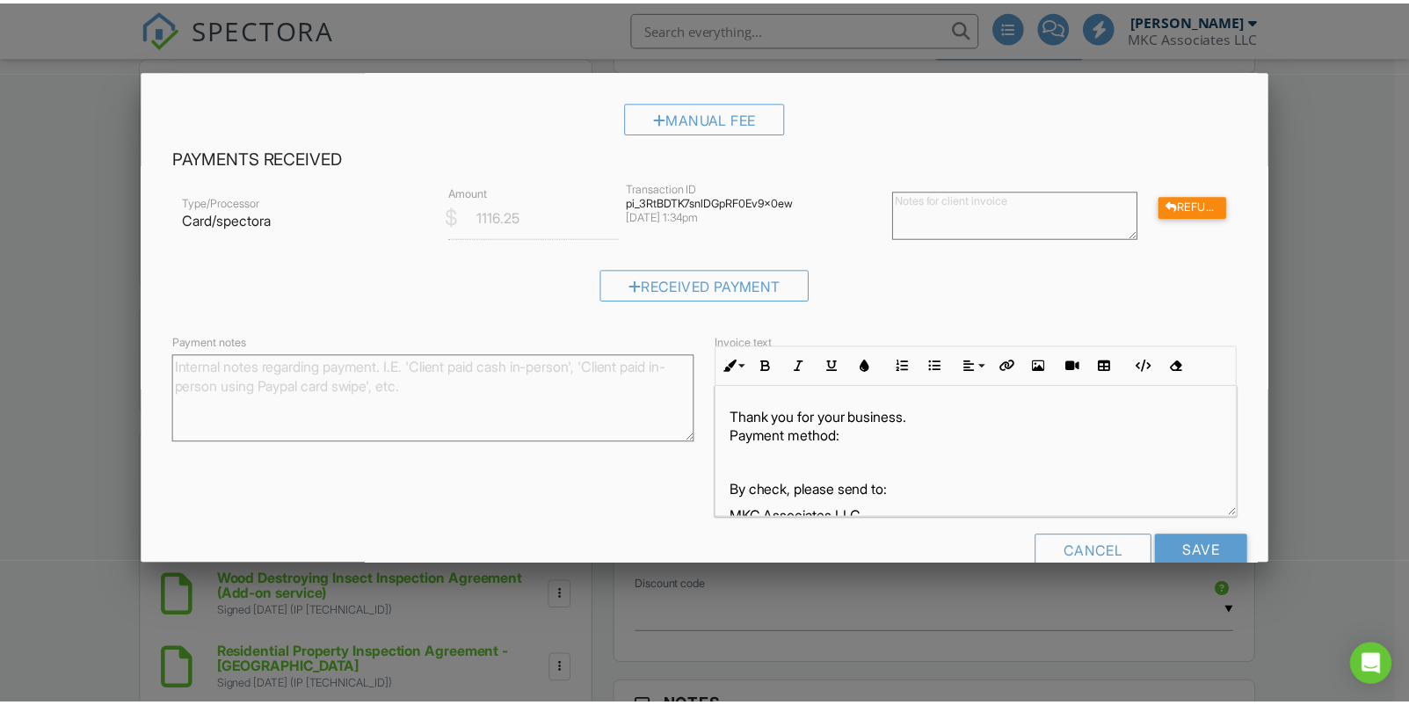
scroll to position [396, 0]
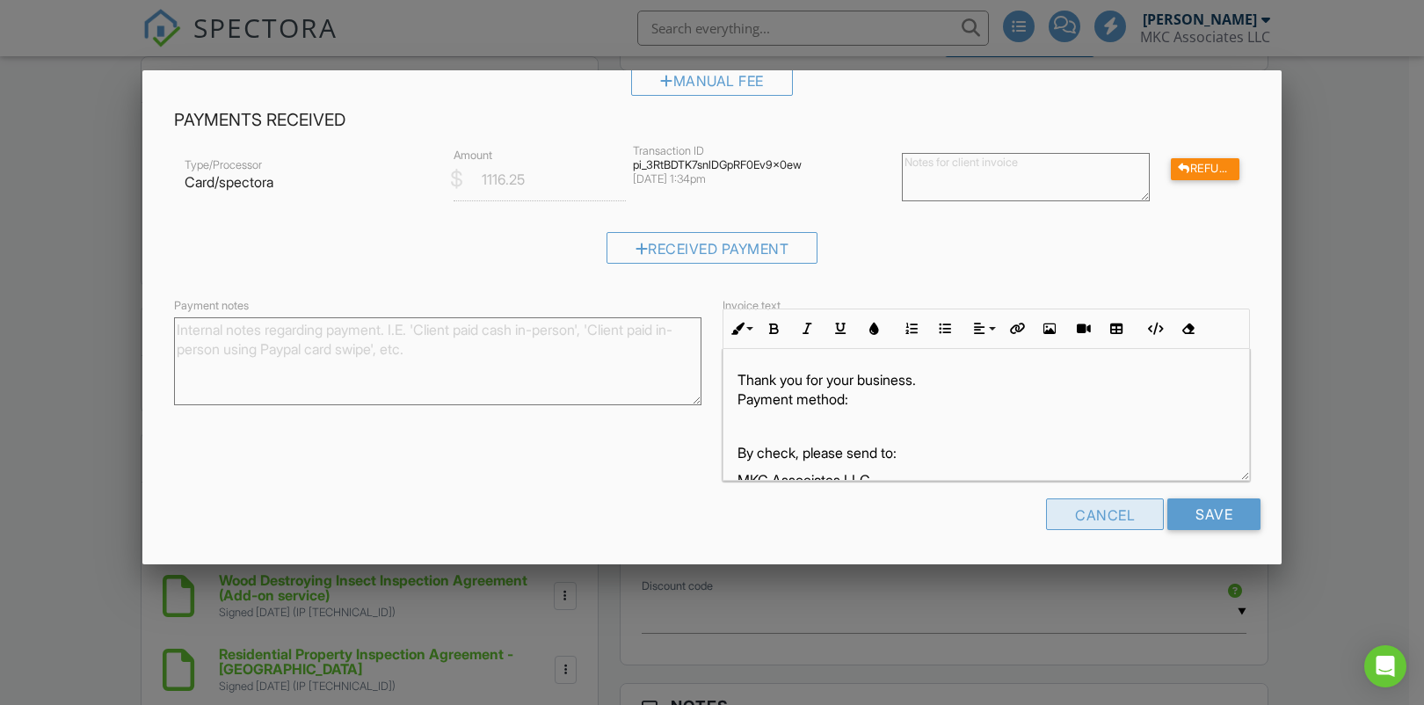
click at [1055, 527] on div "Cancel" at bounding box center [1105, 514] width 118 height 32
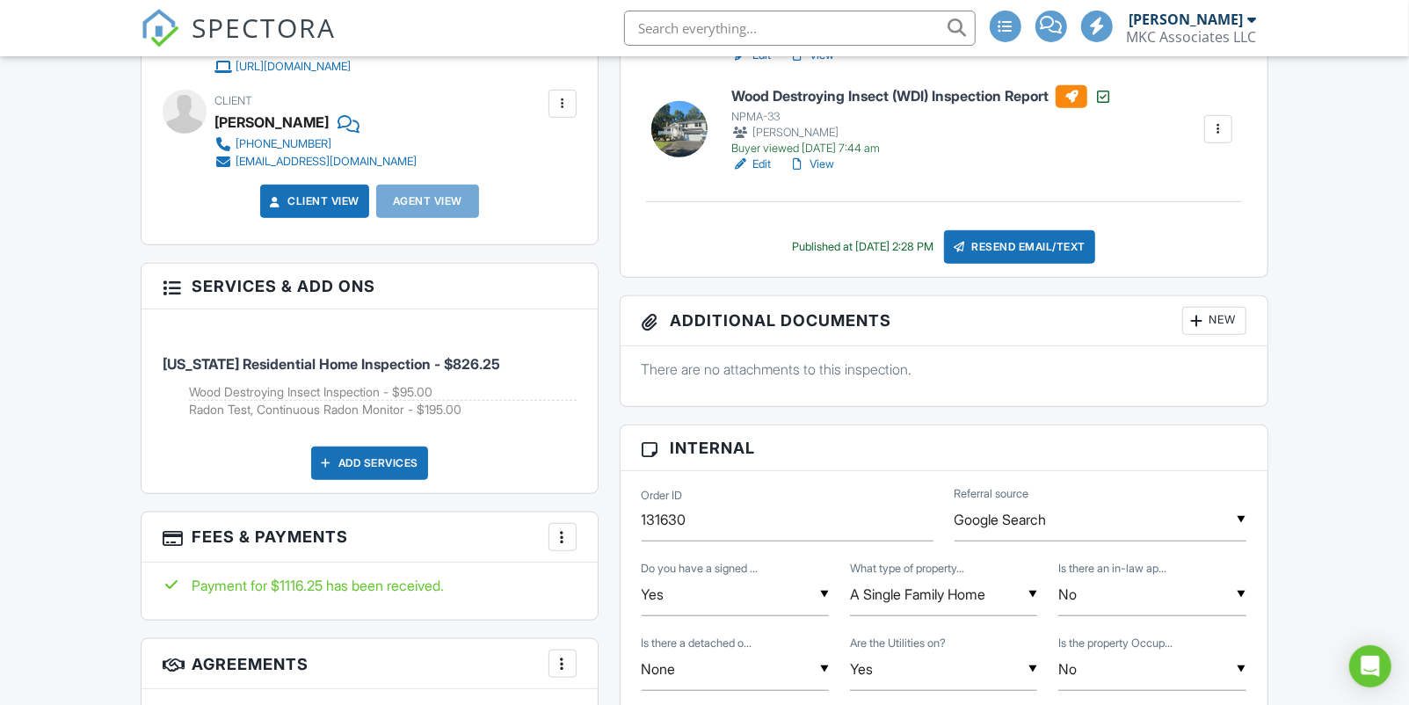
scroll to position [209, 0]
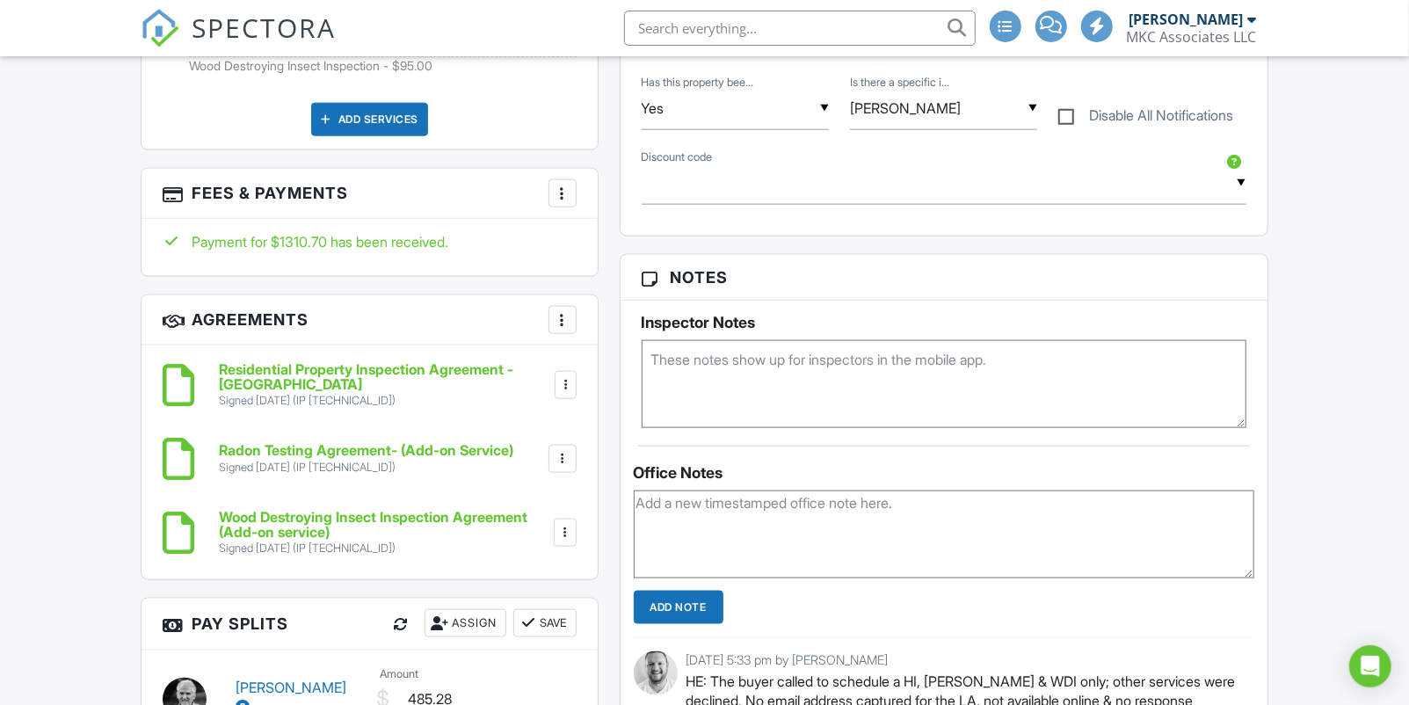
scroll to position [1108, 0]
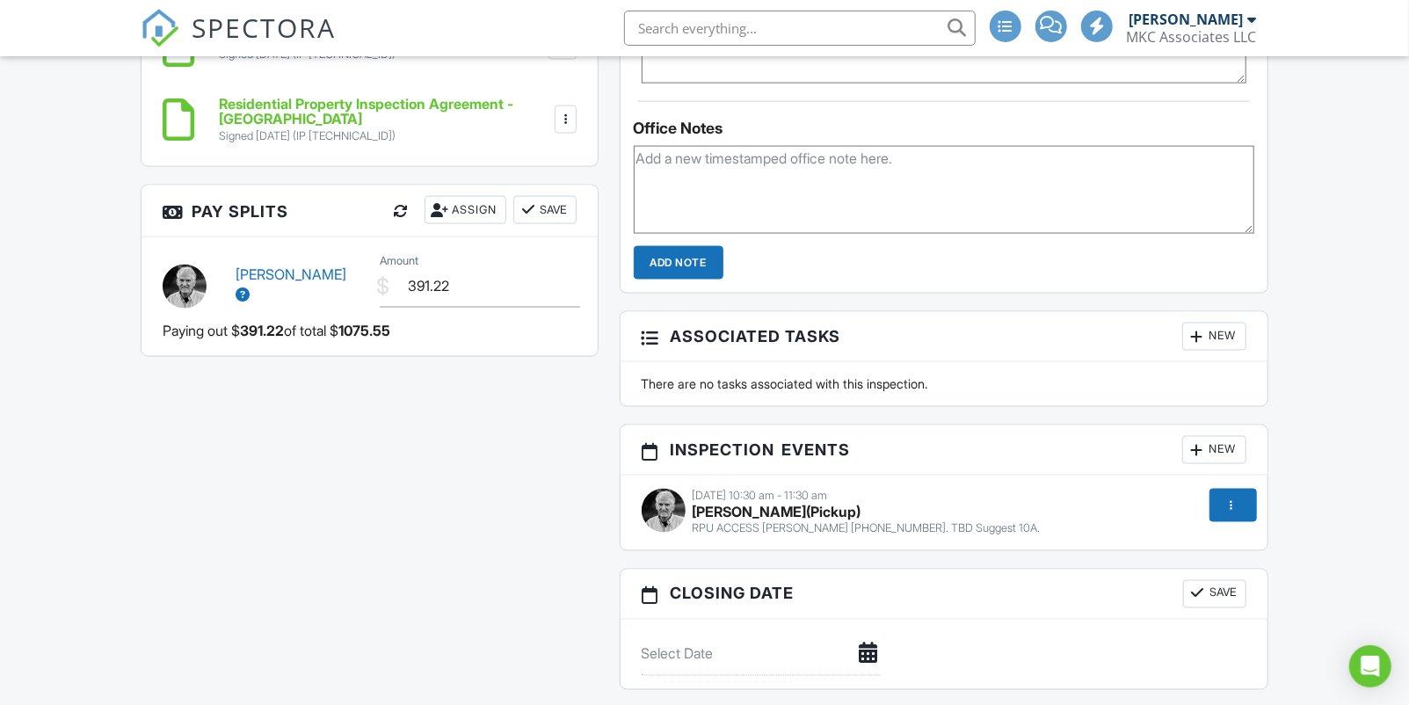
scroll to position [1731, 0]
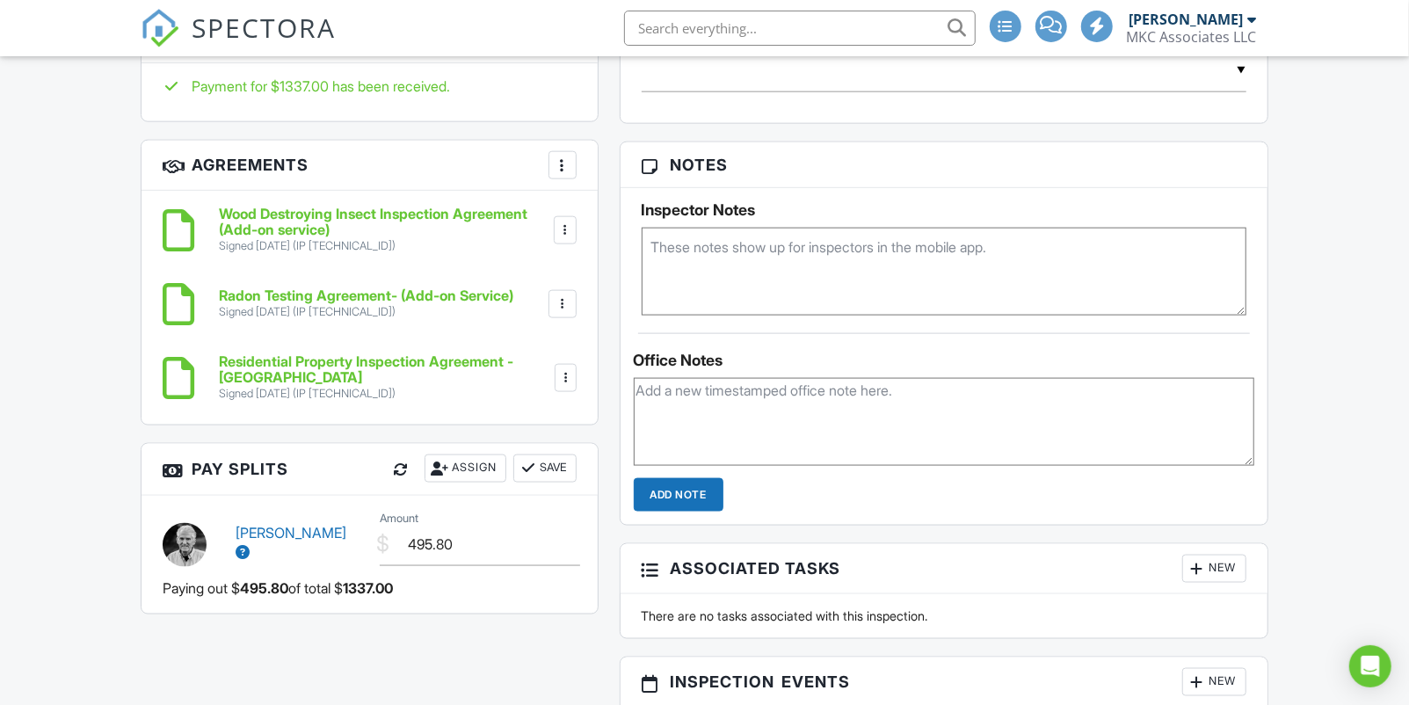
scroll to position [1352, 0]
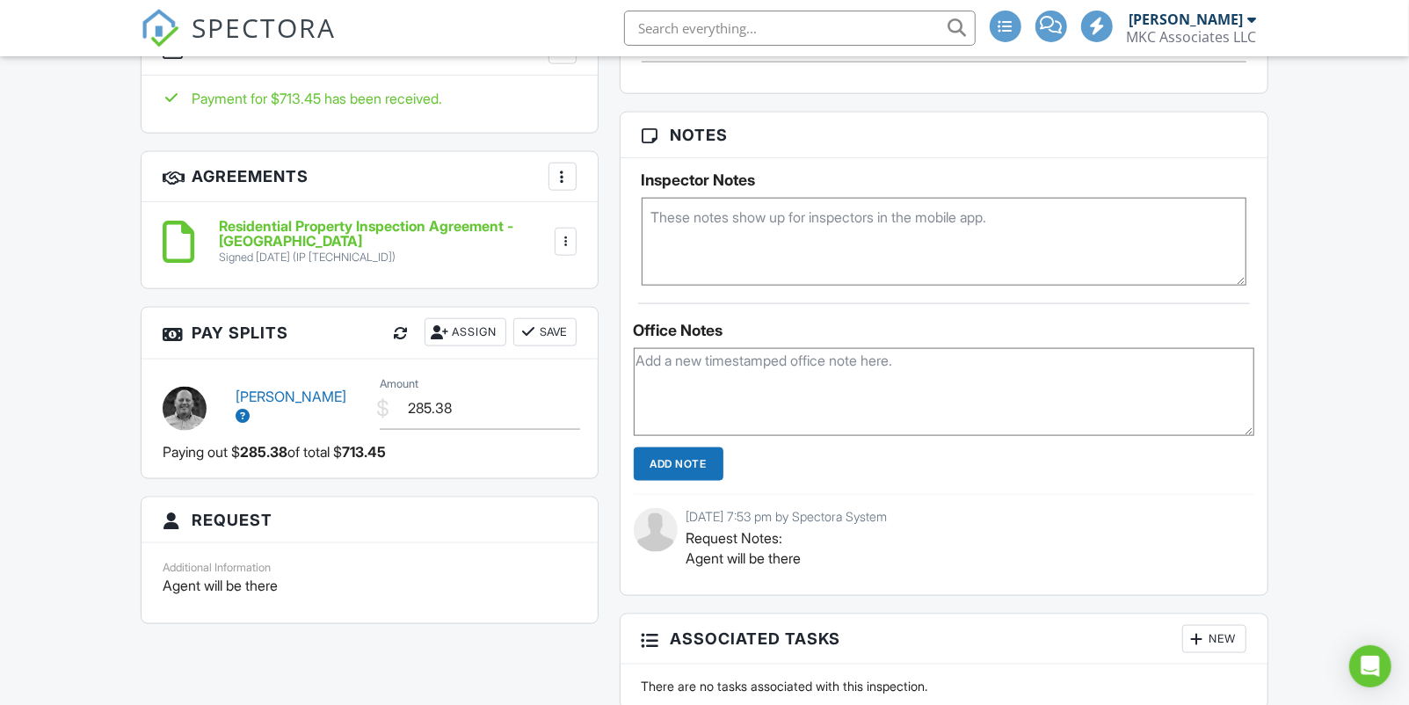
scroll to position [1274, 0]
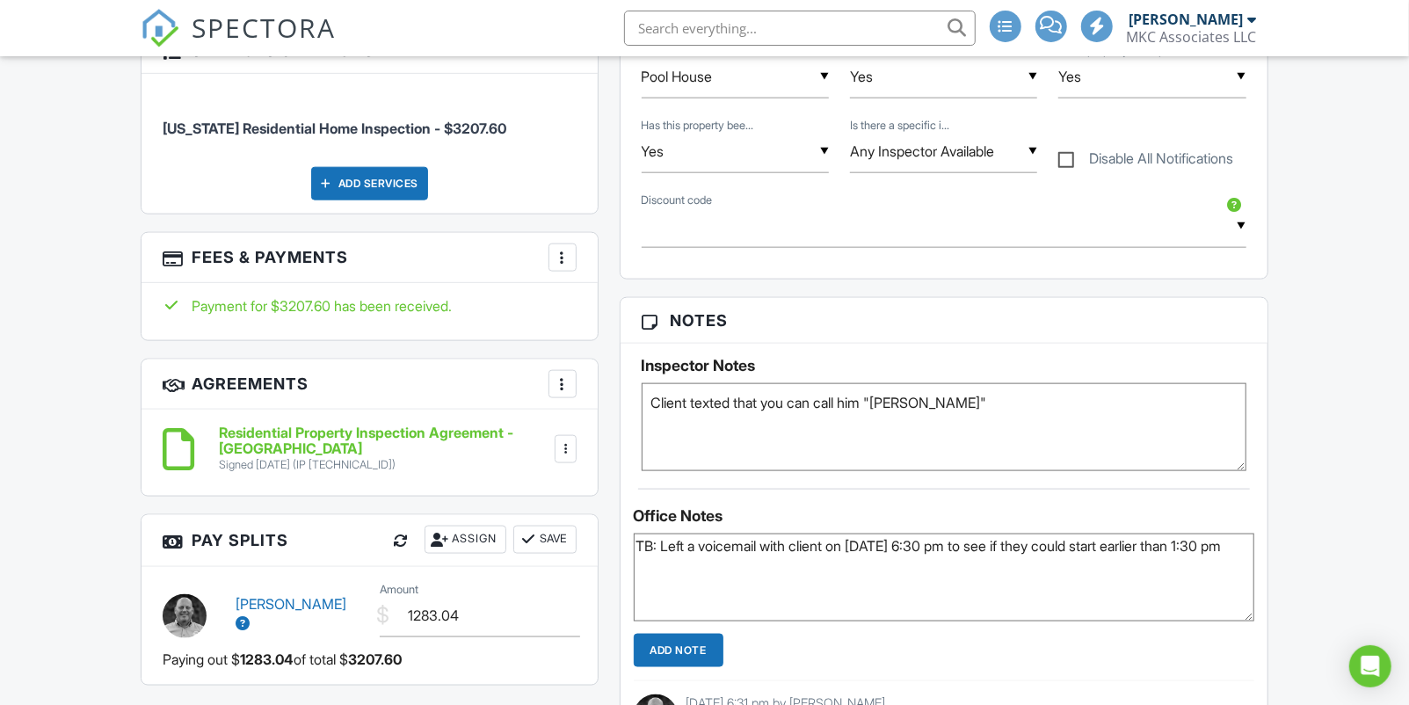
scroll to position [1233, 0]
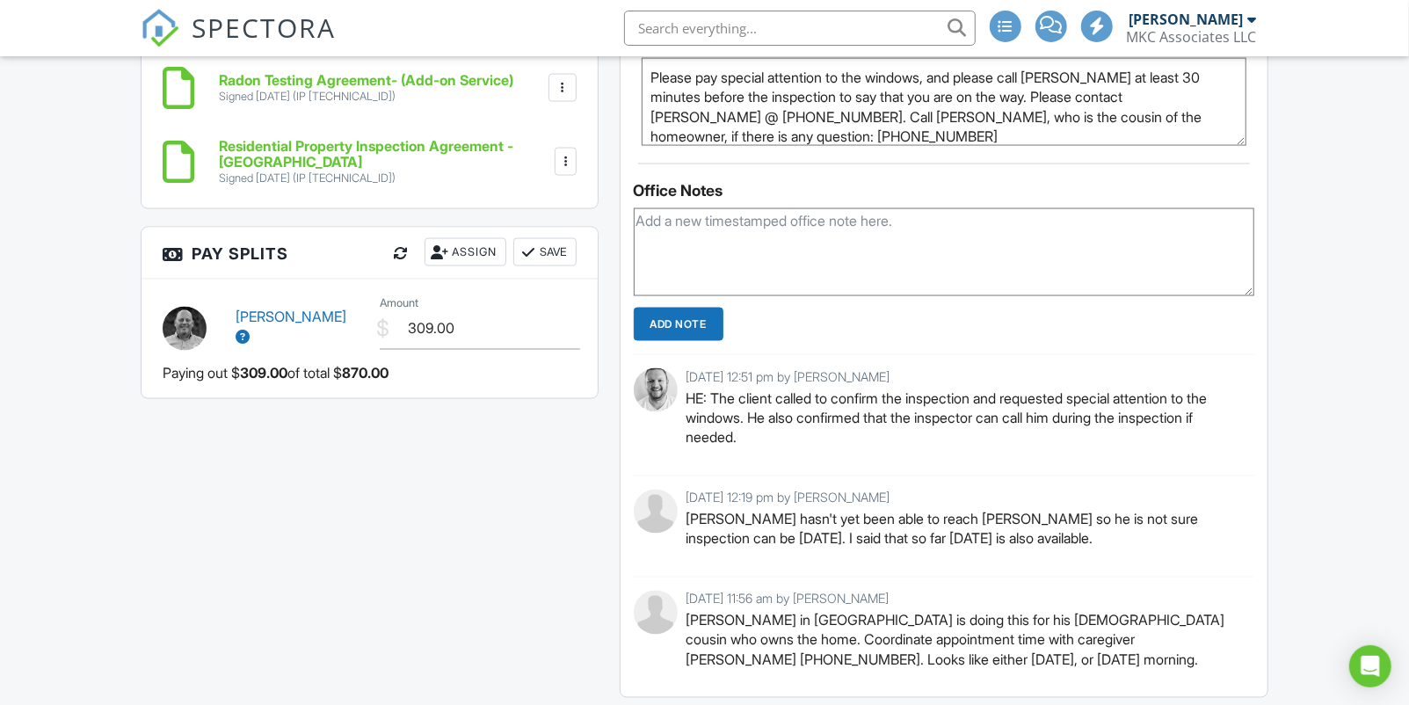
scroll to position [1710, 0]
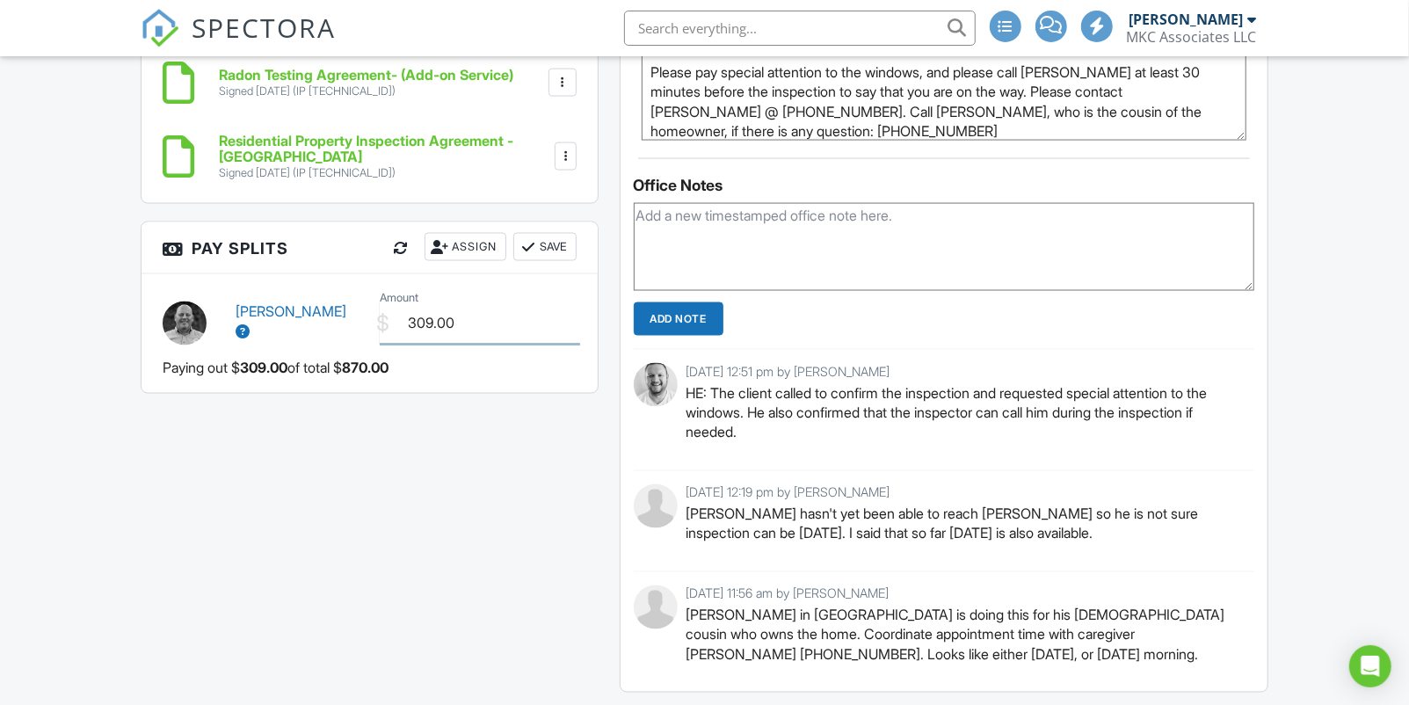
drag, startPoint x: 410, startPoint y: 315, endPoint x: 457, endPoint y: 315, distance: 46.6
click at [457, 315] on input "309.00" at bounding box center [480, 322] width 200 height 43
type input "348.00"
click at [563, 245] on button "Save" at bounding box center [544, 247] width 63 height 28
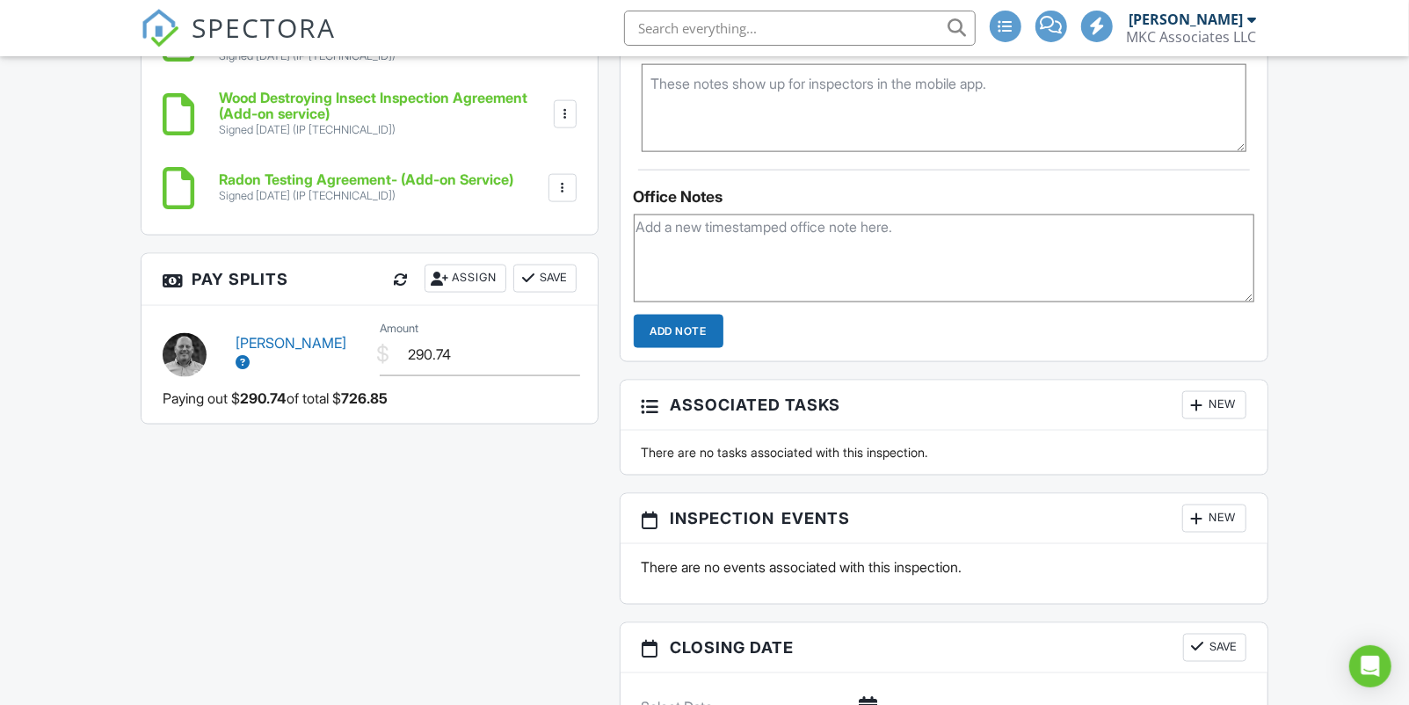
scroll to position [1519, 0]
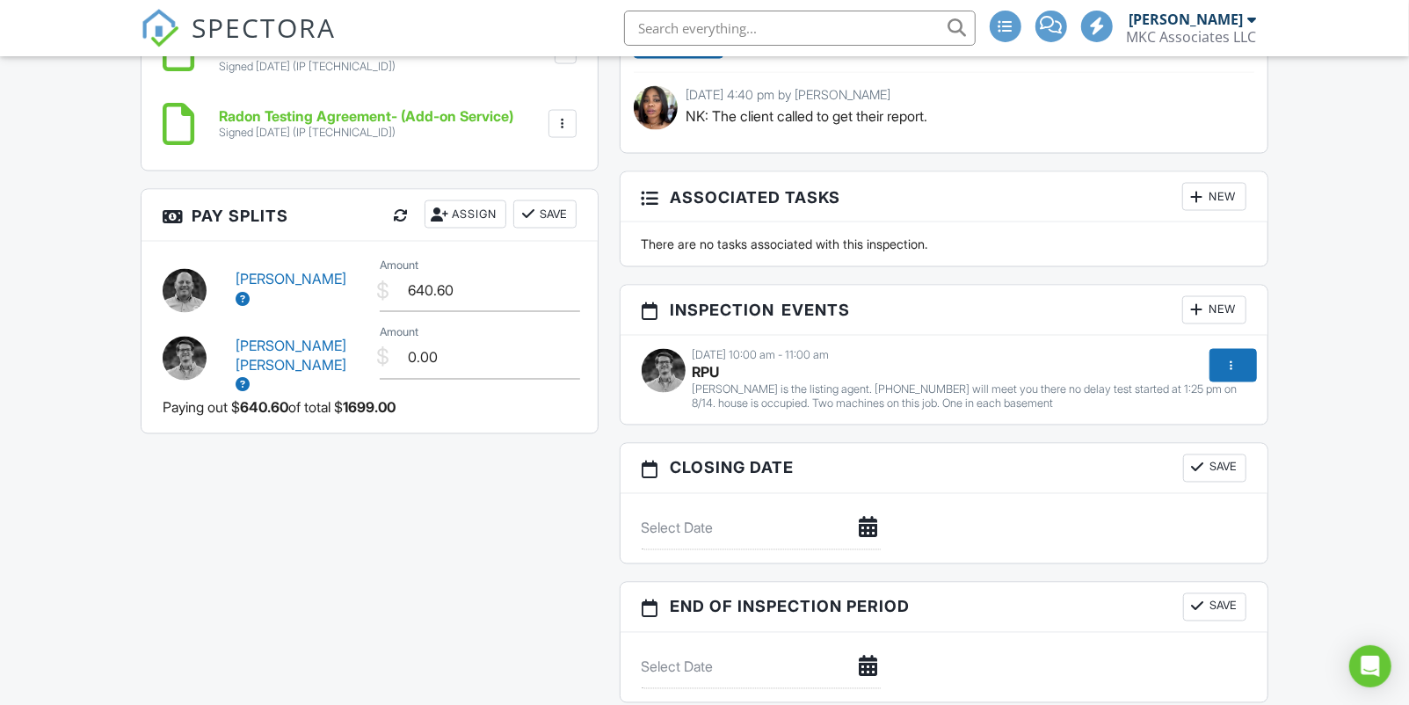
scroll to position [1812, 0]
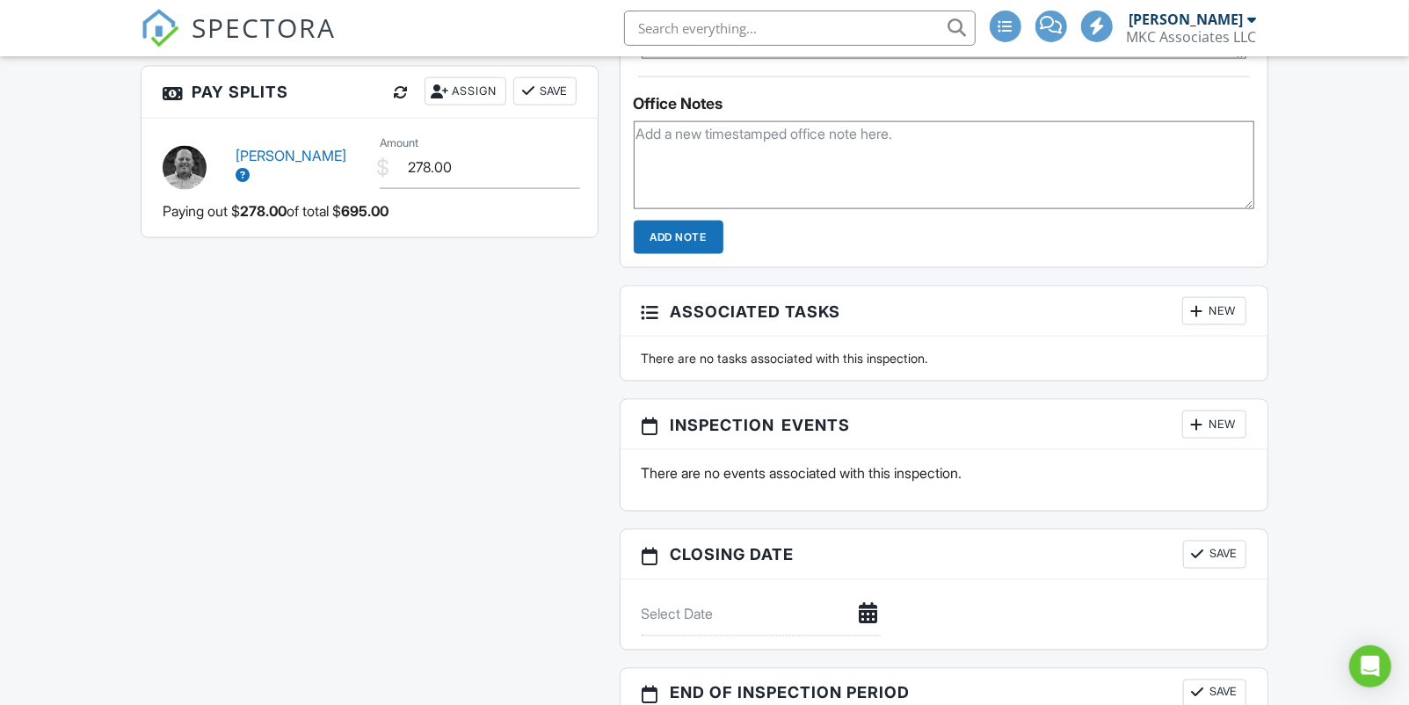
scroll to position [1542, 0]
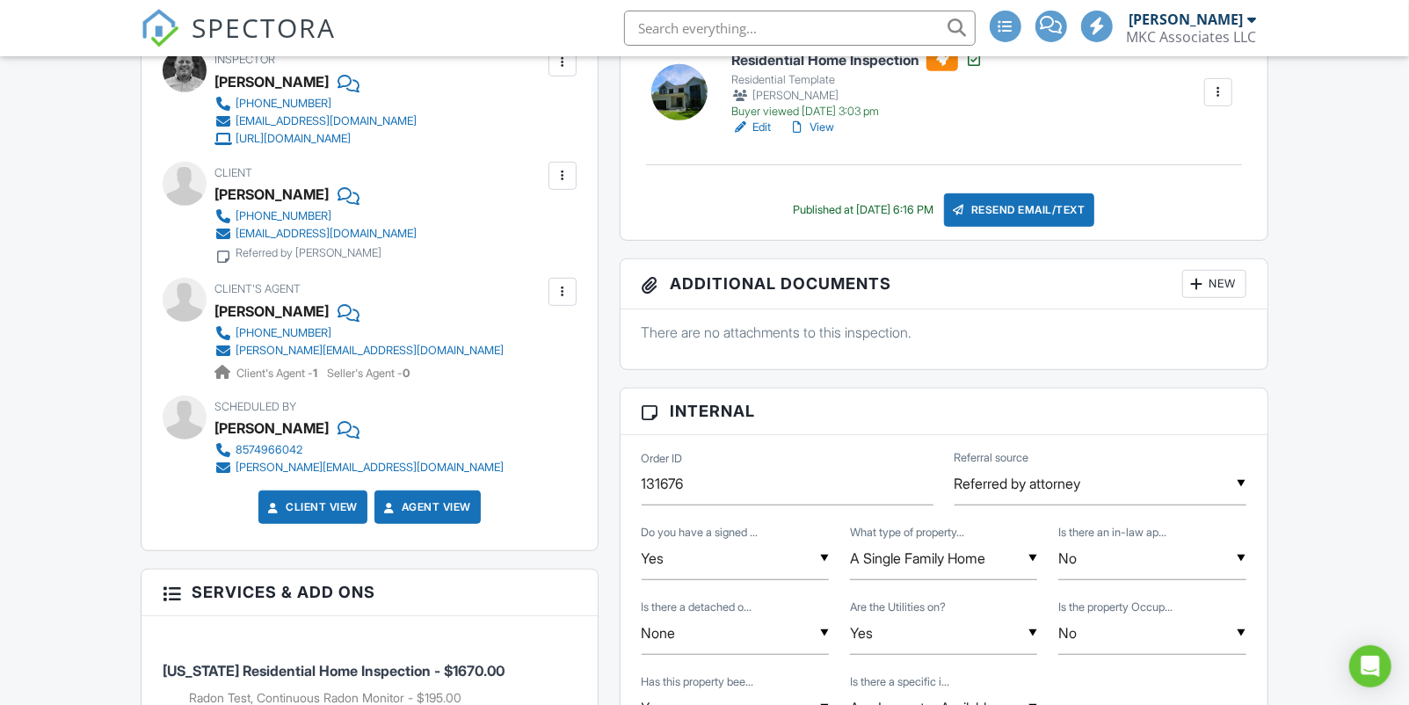
scroll to position [494, 0]
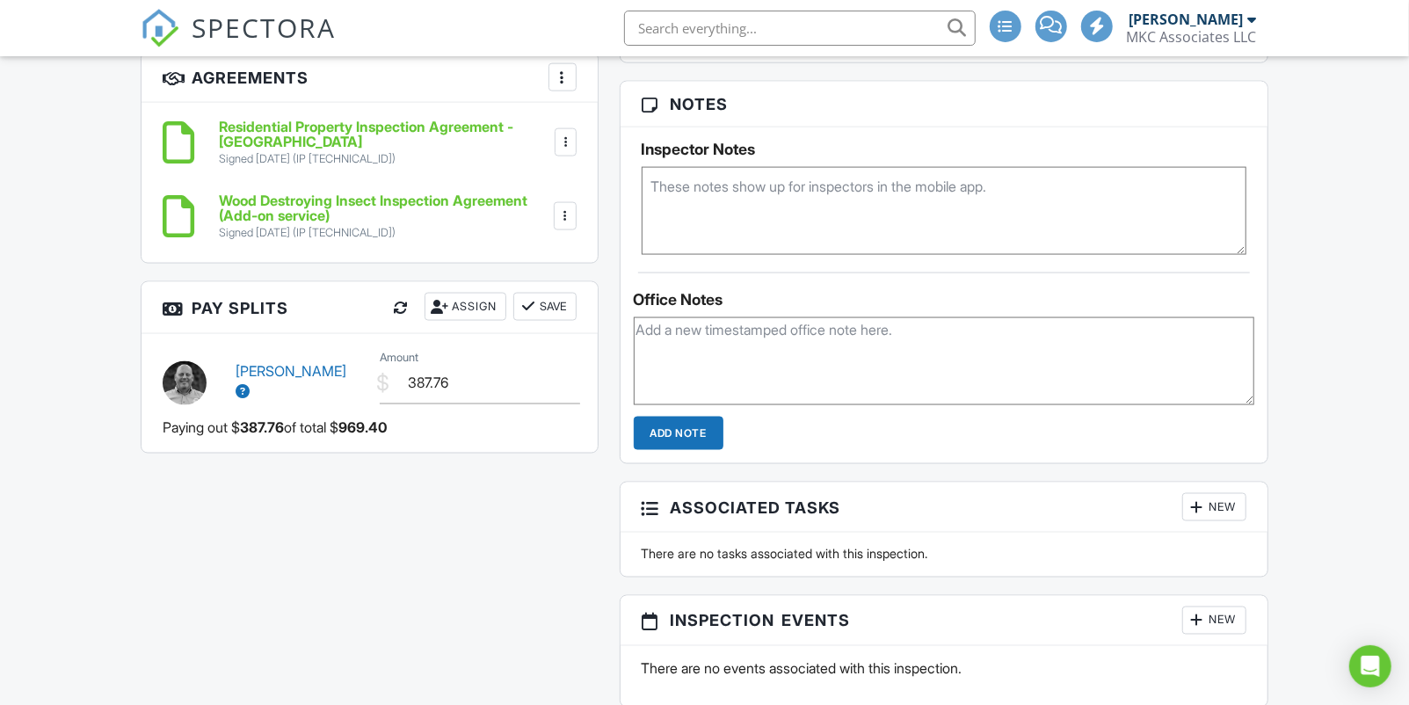
scroll to position [1586, 0]
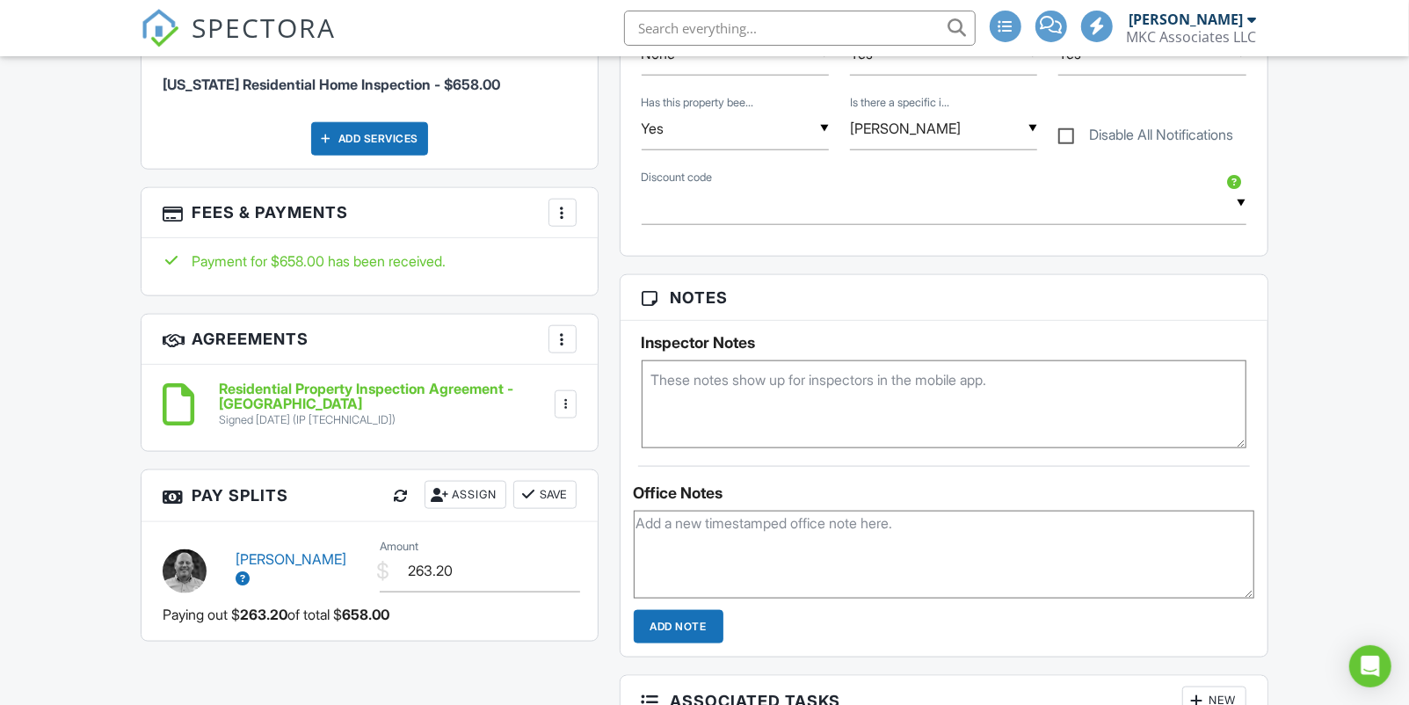
scroll to position [1111, 0]
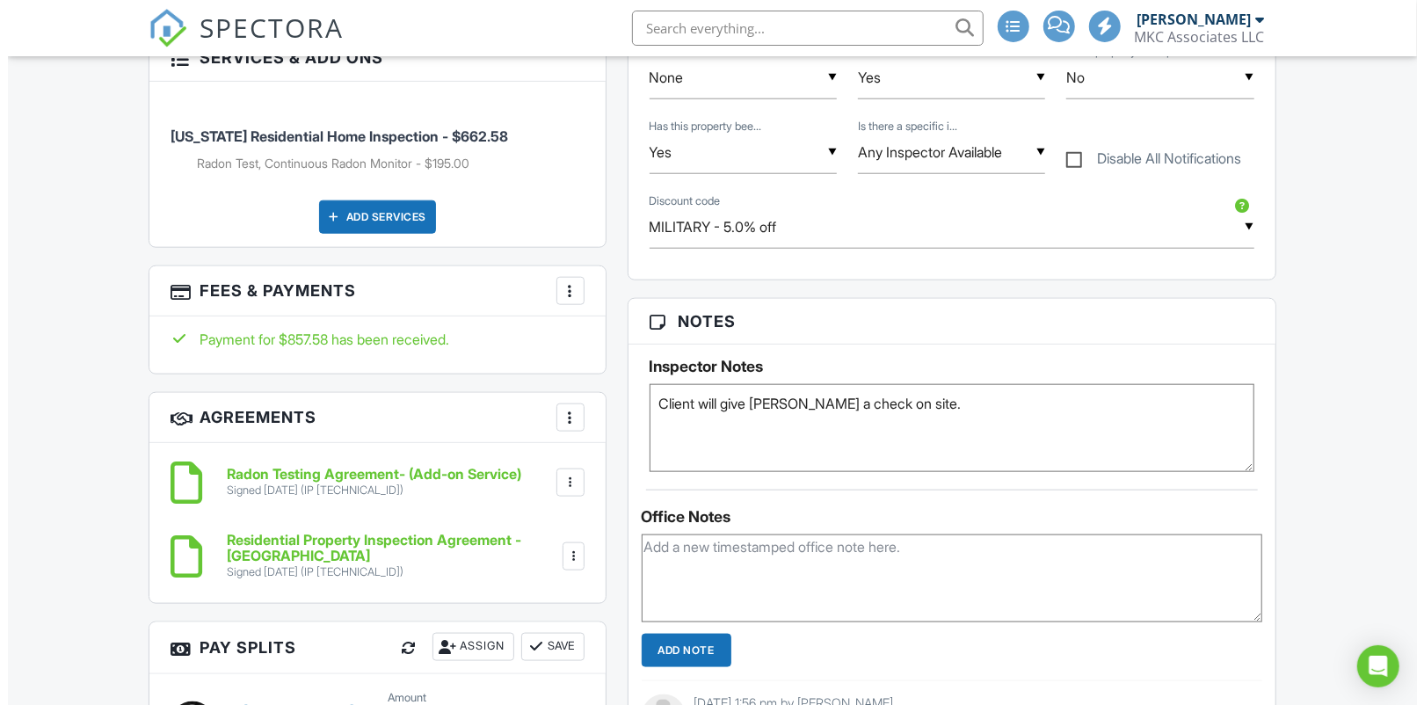
scroll to position [1100, 0]
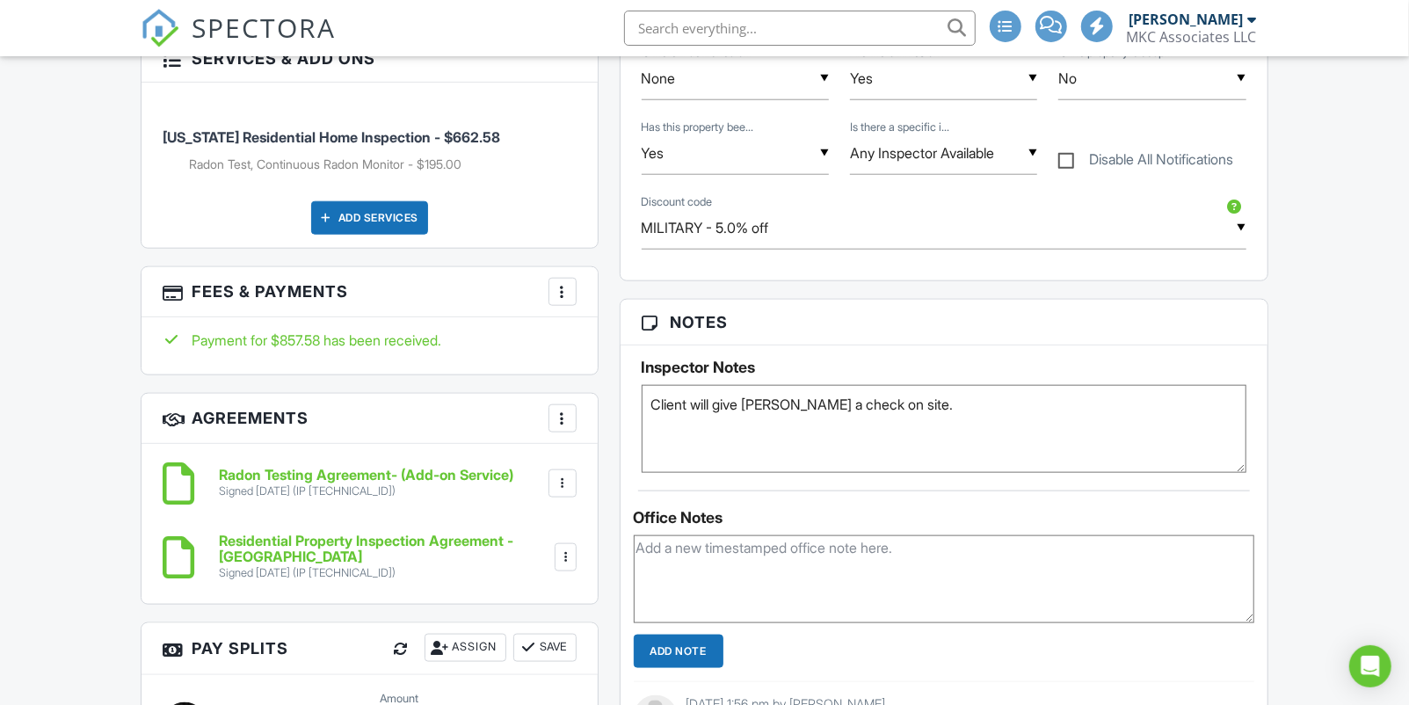
click at [563, 283] on div at bounding box center [563, 292] width 18 height 18
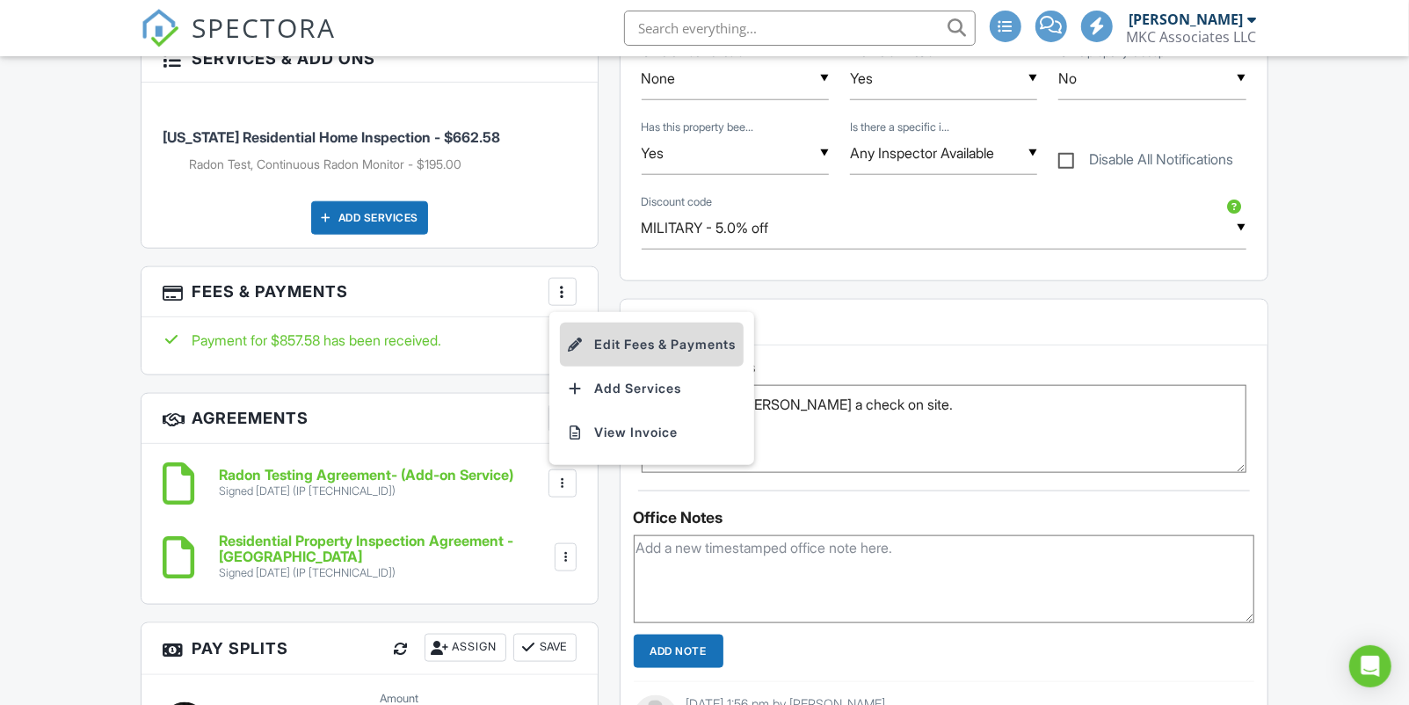
click at [598, 328] on li "Edit Fees & Payments" at bounding box center [652, 345] width 184 height 44
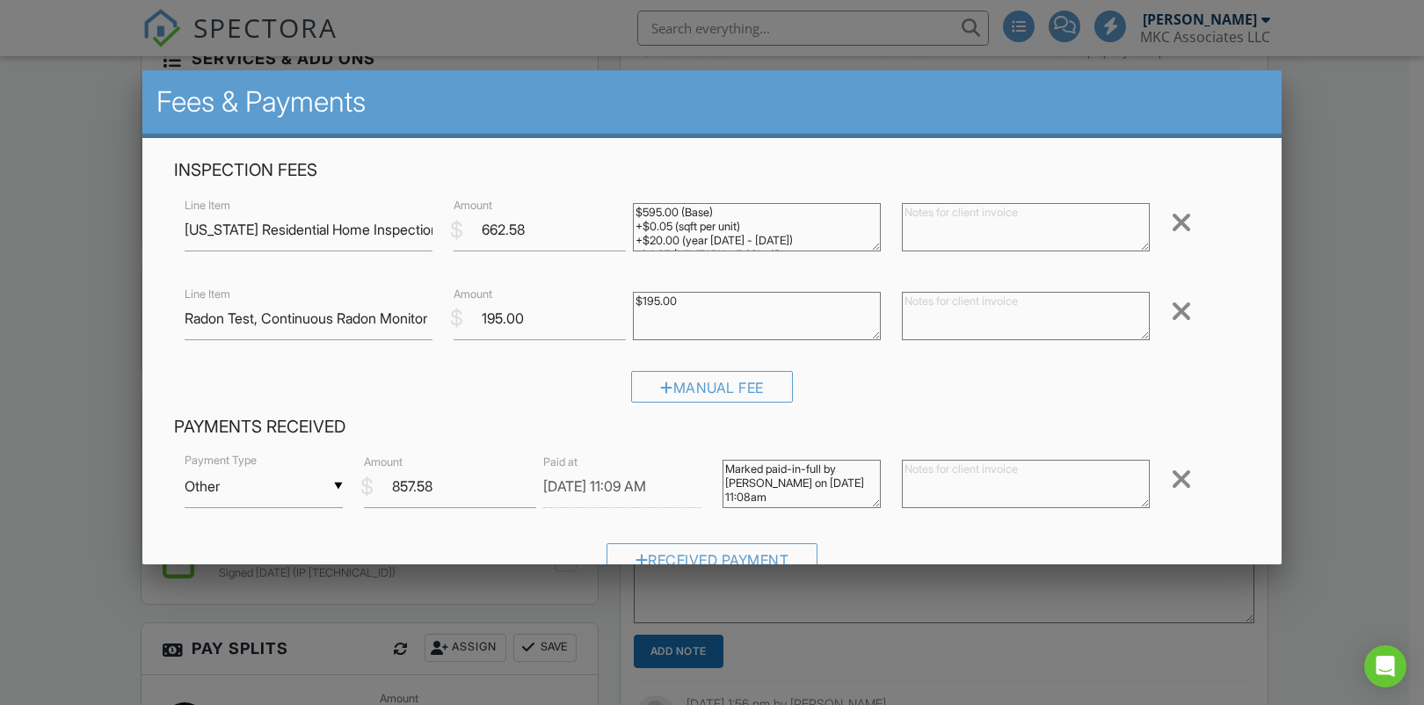
click at [453, 391] on div "Manual Fee" at bounding box center [712, 393] width 1076 height 45
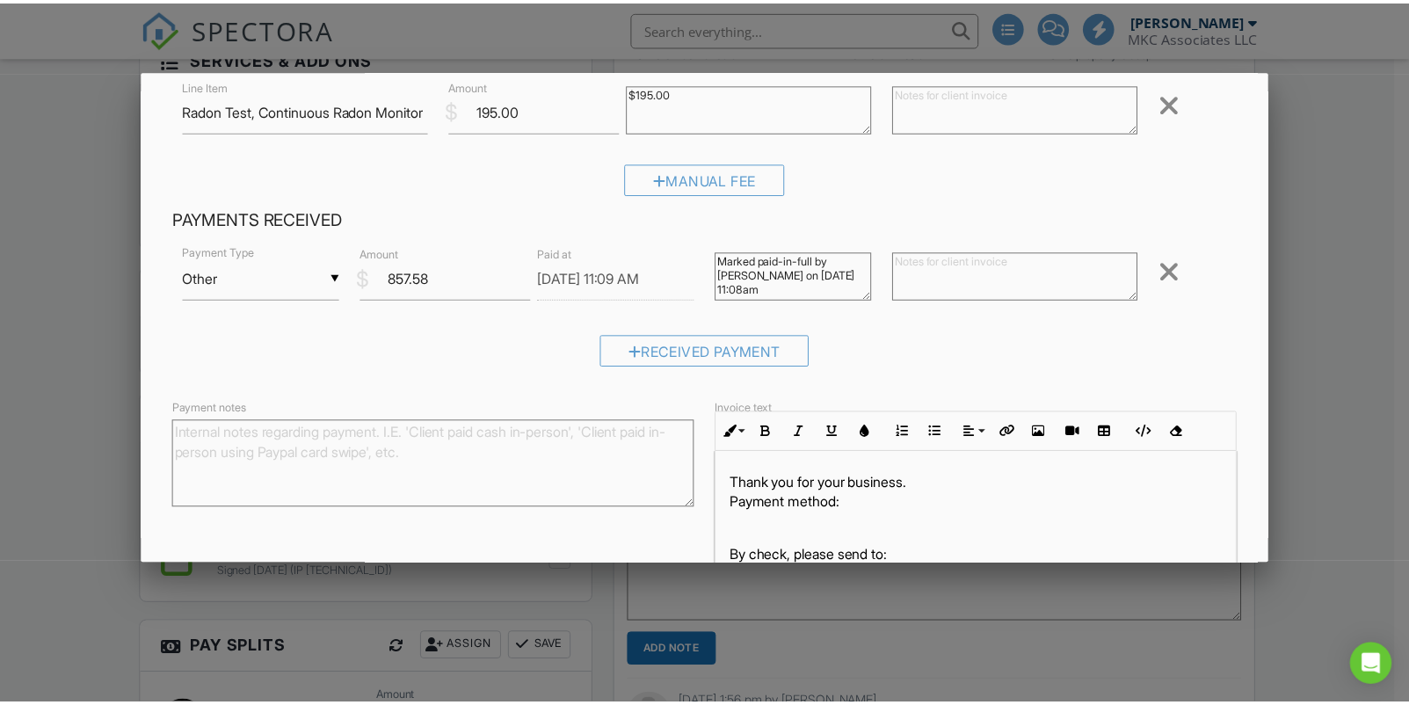
scroll to position [216, 0]
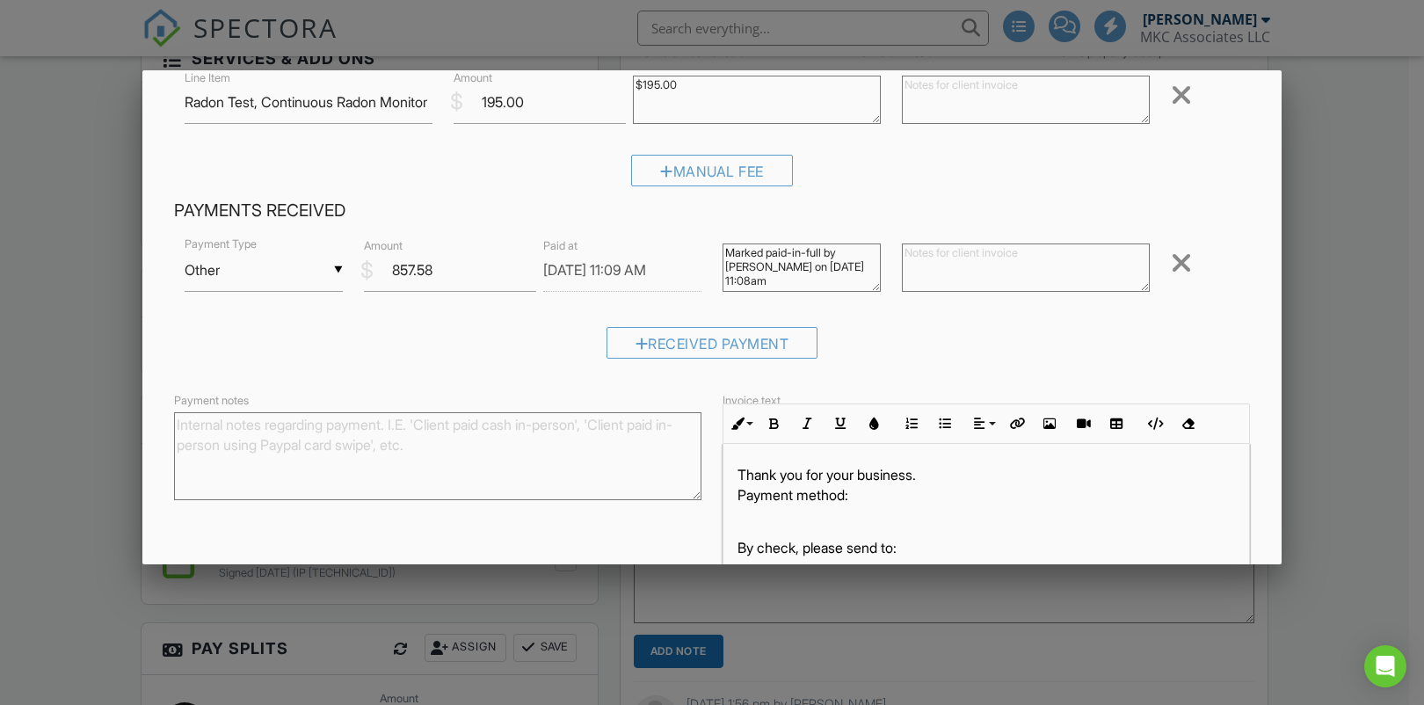
click at [1038, 599] on div at bounding box center [712, 353] width 1424 height 882
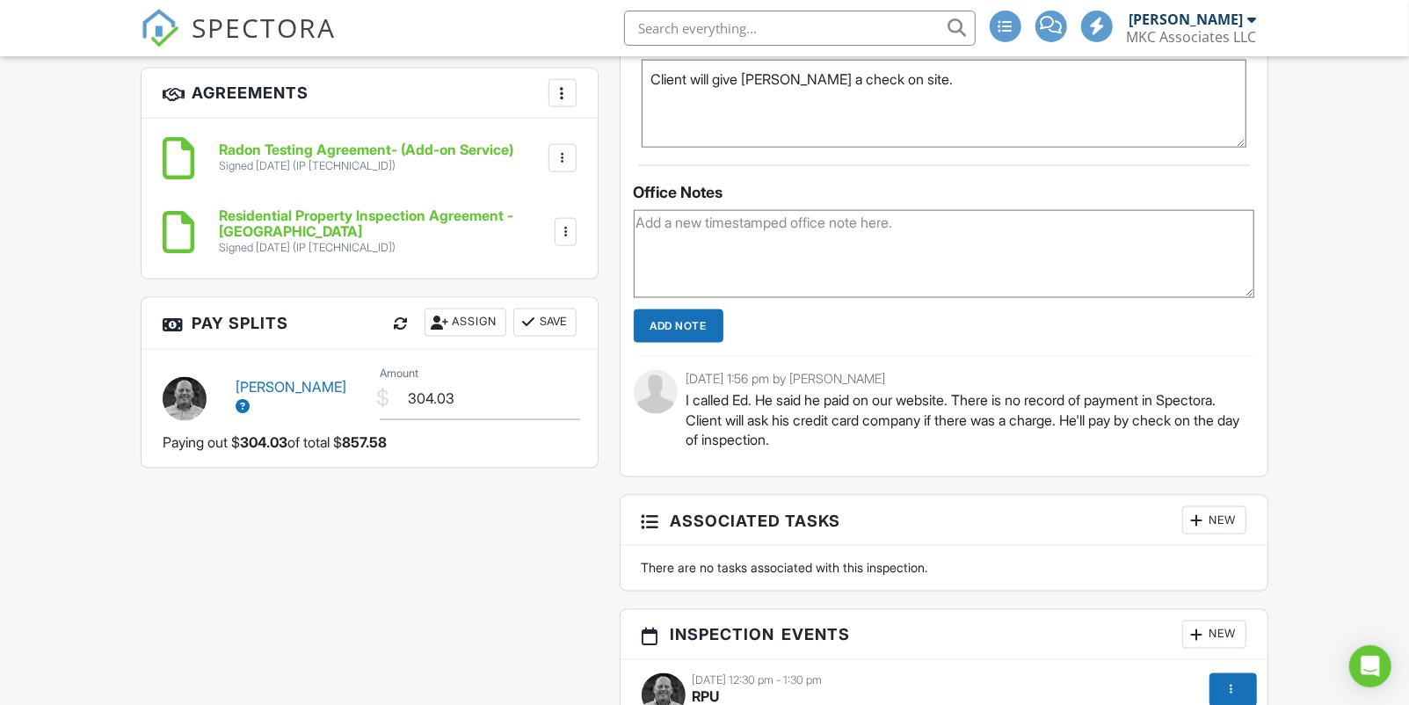
scroll to position [1426, 0]
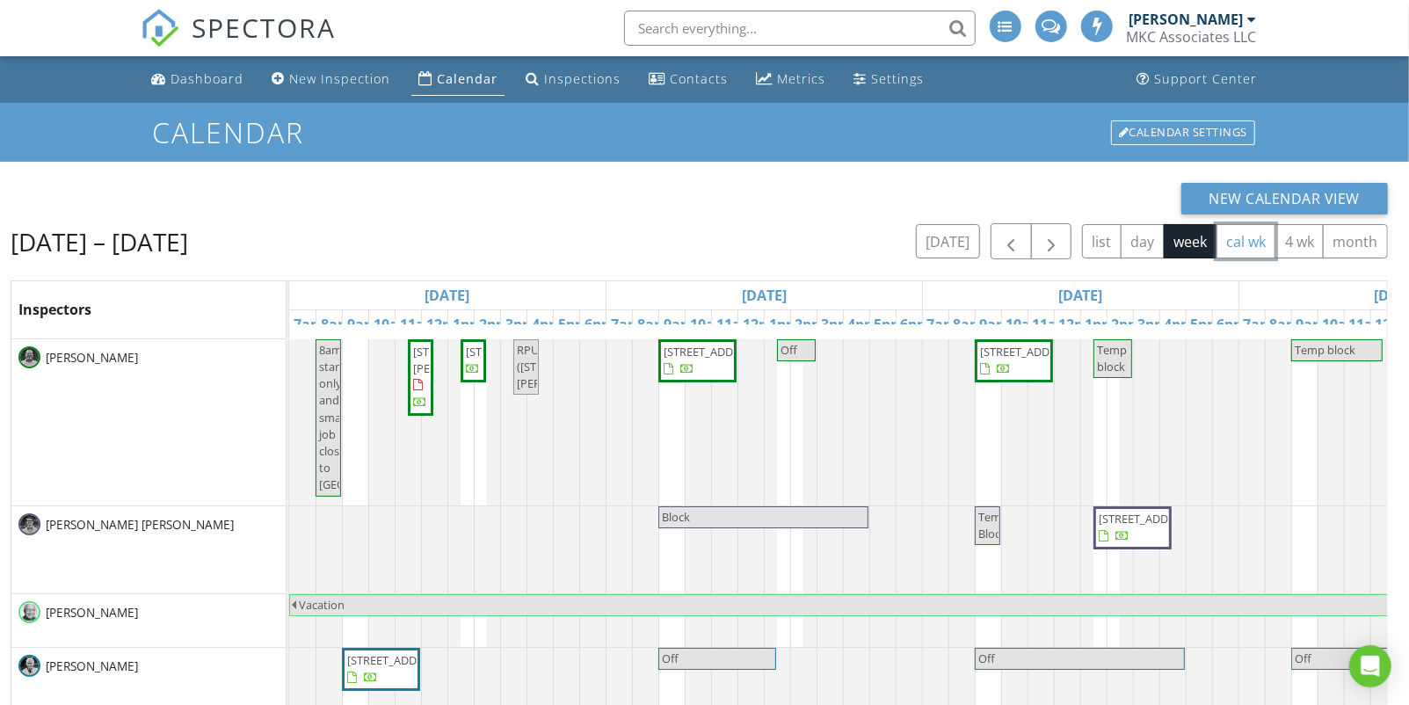
click at [1245, 250] on button "cal wk" at bounding box center [1246, 241] width 60 height 34
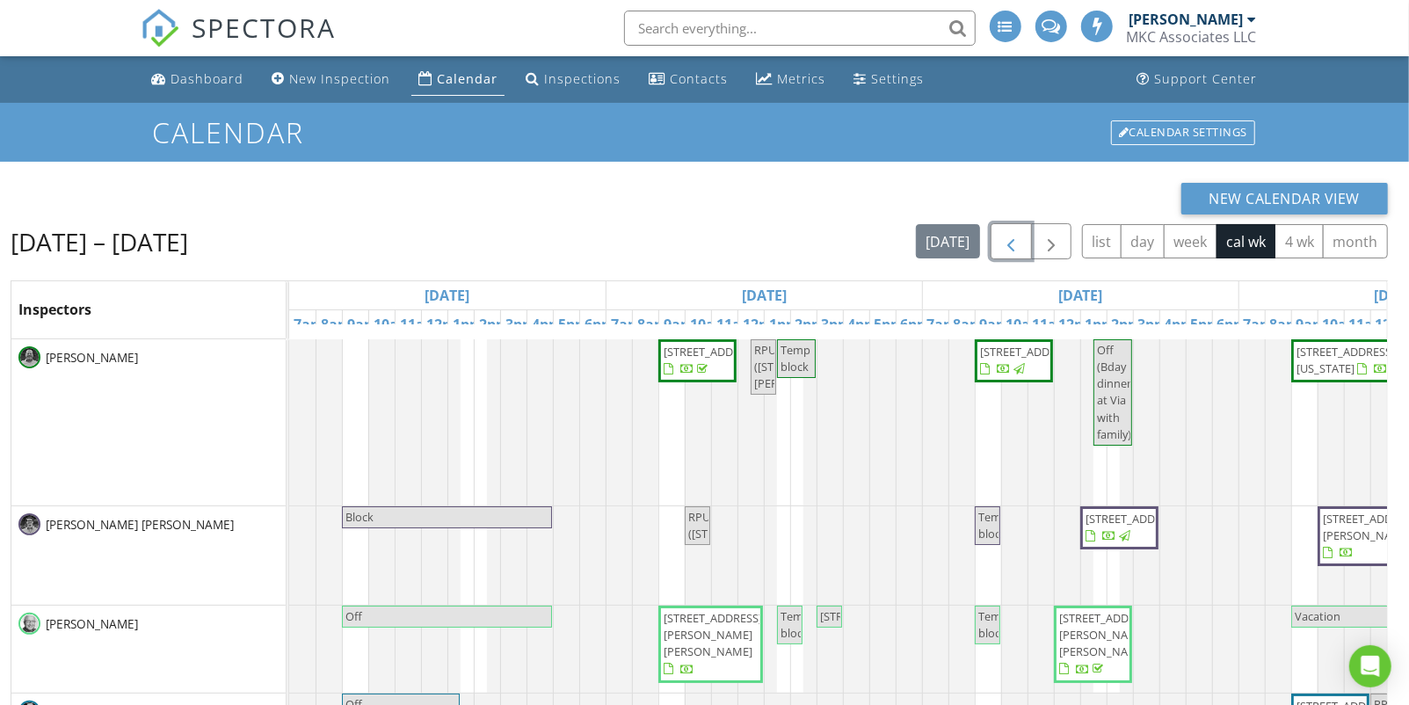
click at [1018, 242] on span "button" at bounding box center [1010, 241] width 21 height 21
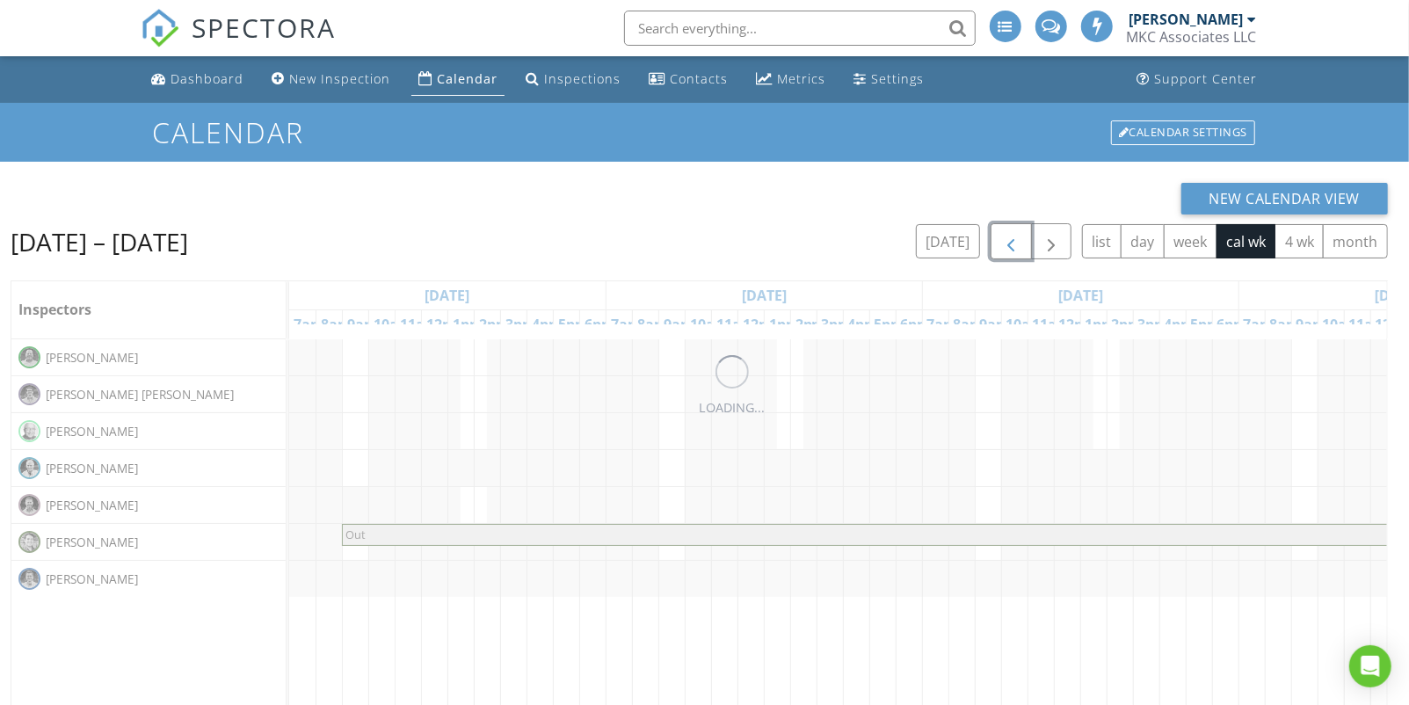
click at [1018, 242] on span "button" at bounding box center [1010, 241] width 21 height 21
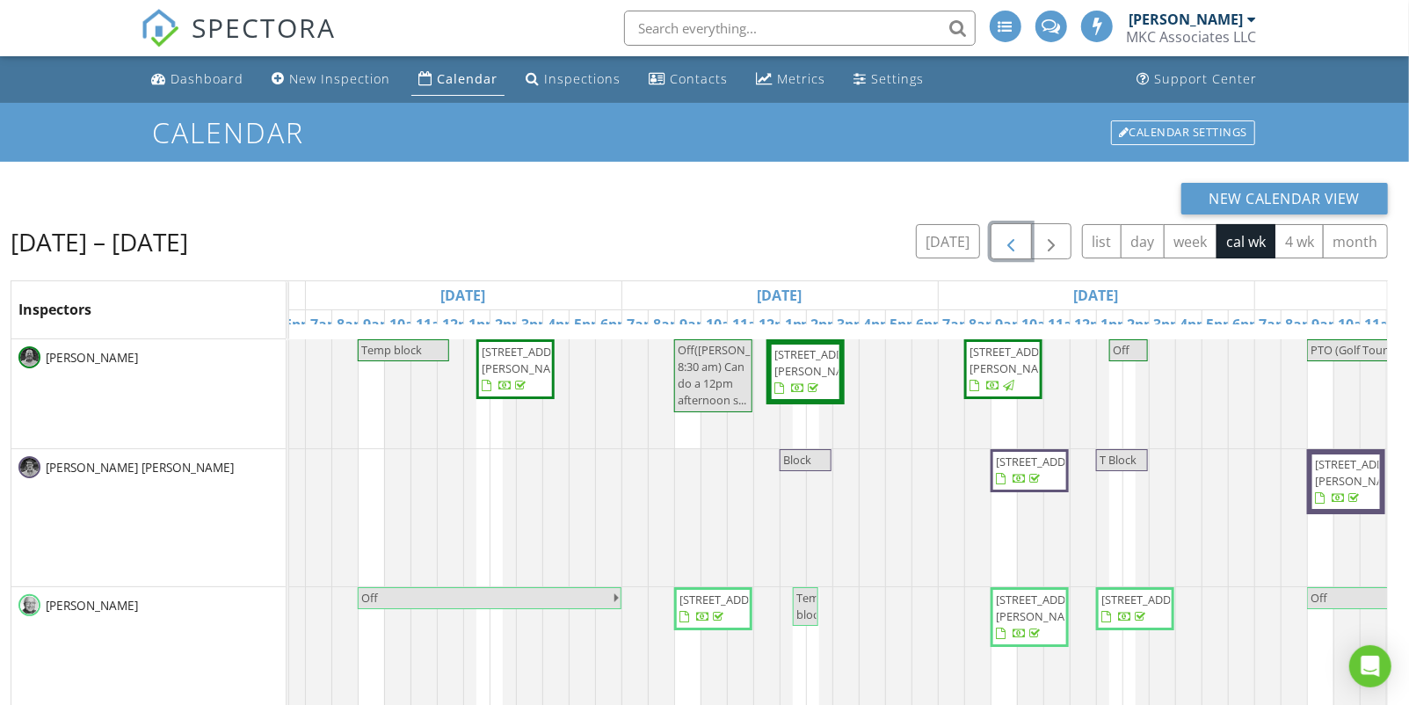
scroll to position [0, 1130]
